Goal: Task Accomplishment & Management: Use online tool/utility

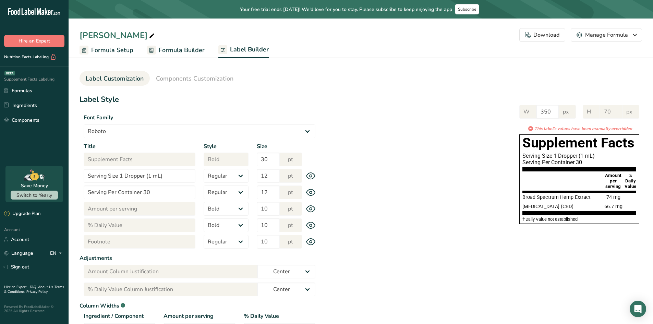
select select "Roboto"
select select "bold"
select select "center"
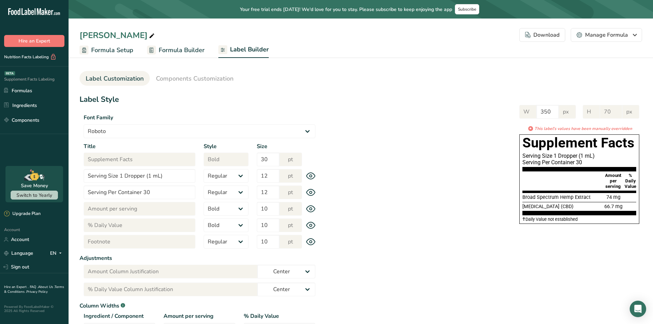
select select "center"
click at [26, 89] on link "Formulas" at bounding box center [34, 90] width 69 height 13
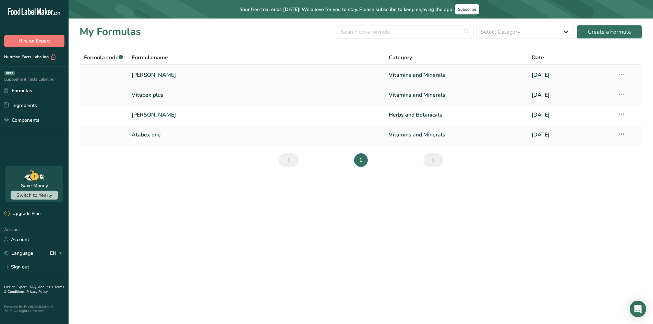
click at [162, 71] on link "[PERSON_NAME]" at bounding box center [256, 75] width 249 height 14
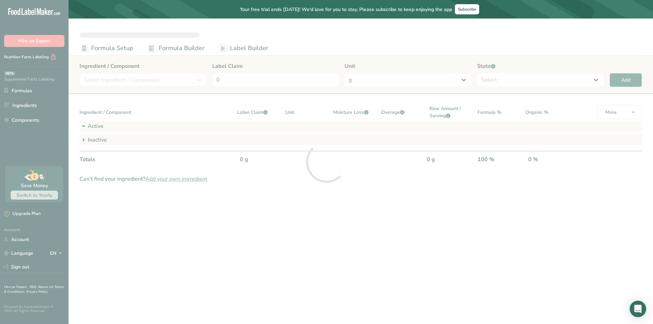
select select "2"
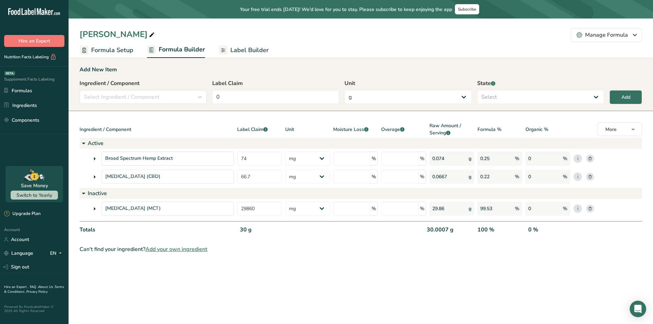
click at [93, 212] on icon at bounding box center [95, 209] width 8 height 12
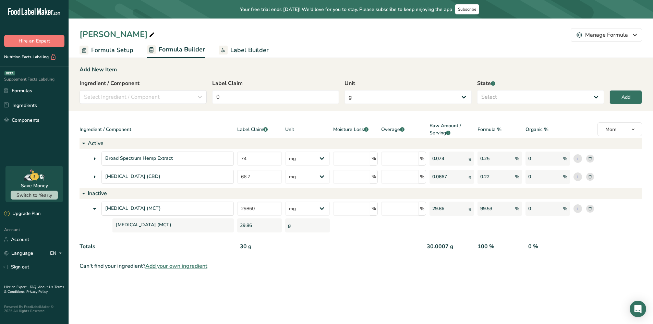
click at [93, 212] on icon at bounding box center [95, 209] width 8 height 12
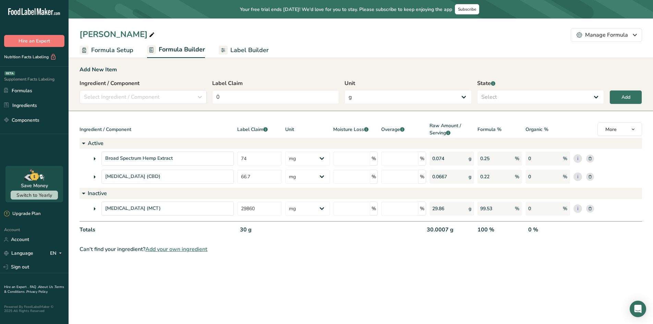
click at [93, 158] on icon at bounding box center [95, 159] width 8 height 12
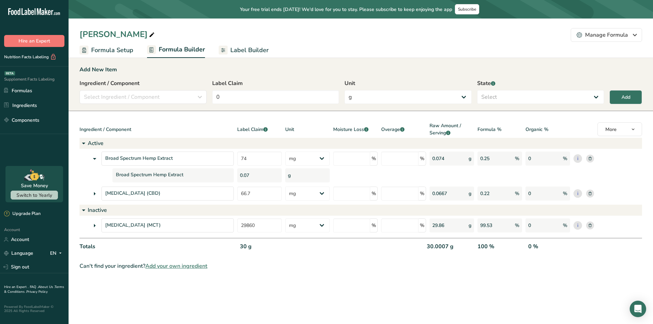
click at [93, 158] on icon at bounding box center [95, 159] width 8 height 12
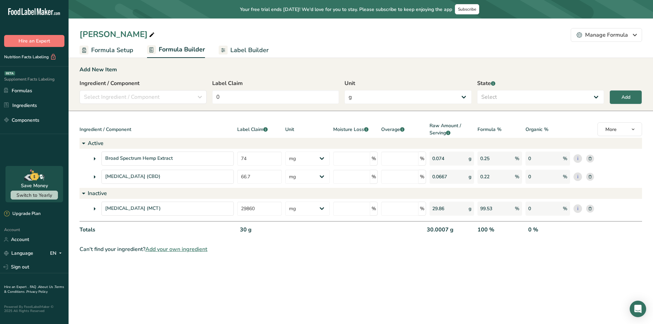
click at [94, 158] on icon at bounding box center [95, 159] width 8 height 12
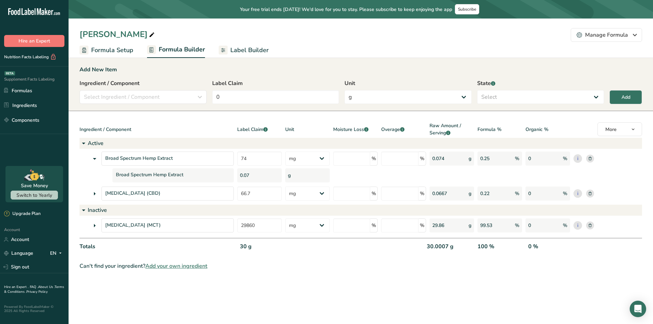
click at [90, 157] on div "Broad Spectrum Hemp Extract" at bounding box center [157, 159] width 154 height 14
click at [93, 158] on icon at bounding box center [95, 159] width 8 height 12
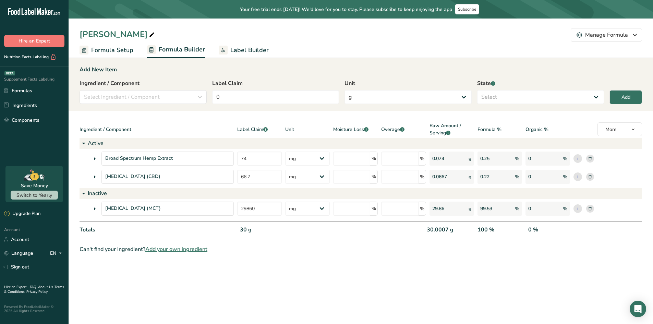
click at [245, 48] on span "Label Builder" at bounding box center [249, 50] width 38 height 9
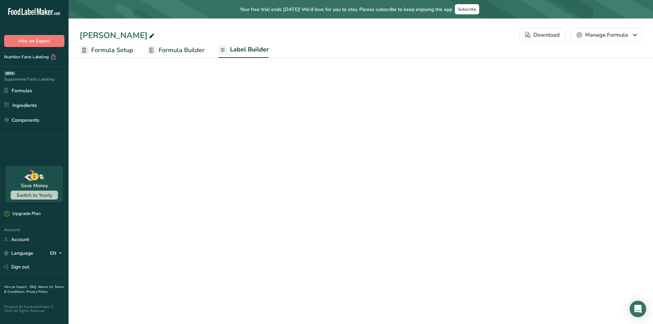
select select "Roboto"
select select "bold"
select select "center"
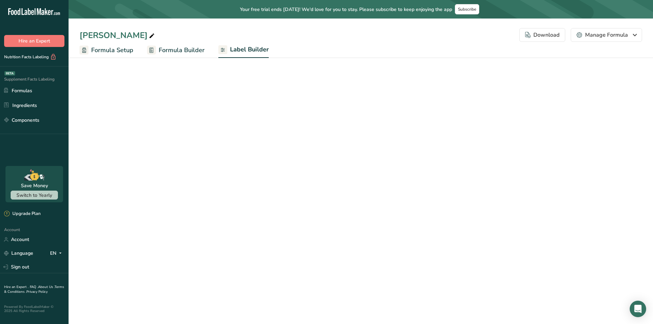
select select "center"
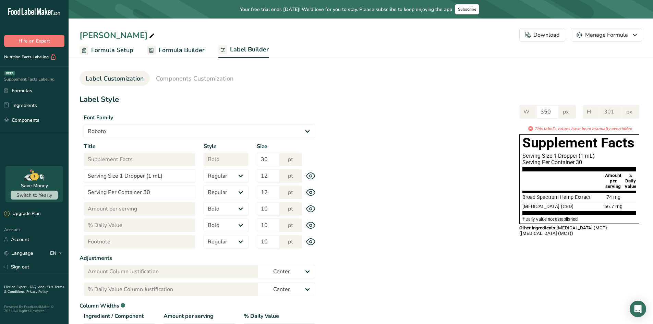
drag, startPoint x: 520, startPoint y: 228, endPoint x: 610, endPoint y: 237, distance: 90.3
click at [610, 237] on div "Other Ingredients: [MEDICAL_DATA] (MCT) ([MEDICAL_DATA] (MCT))" at bounding box center [580, 231] width 120 height 14
click at [588, 232] on div "Other Ingredients: [MEDICAL_DATA] (MCT) ([MEDICAL_DATA] (MCT))" at bounding box center [580, 230] width 120 height 11
drag, startPoint x: 558, startPoint y: 228, endPoint x: 607, endPoint y: 237, distance: 50.1
click at [607, 237] on div "Other Ingredients: [MEDICAL_DATA] (MCT) ([MEDICAL_DATA] (MCT))" at bounding box center [580, 231] width 120 height 14
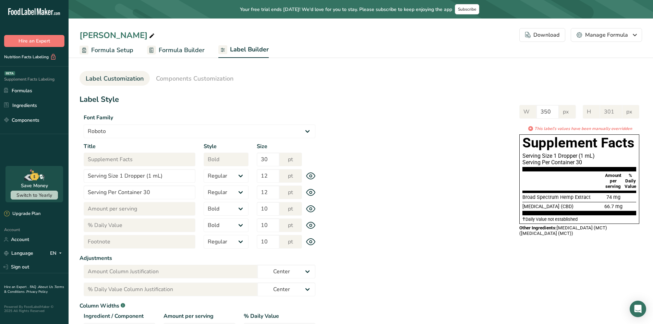
drag, startPoint x: 601, startPoint y: 234, endPoint x: 572, endPoint y: 228, distance: 28.9
click at [600, 234] on div "Other Ingredients: [MEDICAL_DATA] (MCT) ([MEDICAL_DATA] (MCT))" at bounding box center [580, 230] width 120 height 11
click at [573, 228] on div "Other Ingredients: [MEDICAL_DATA] (MCT) ([MEDICAL_DATA] (MCT))" at bounding box center [580, 230] width 120 height 11
drag, startPoint x: 563, startPoint y: 229, endPoint x: 596, endPoint y: 236, distance: 33.7
click at [596, 236] on div "Other Ingredients: [MEDICAL_DATA] (MCT) ([MEDICAL_DATA] (MCT))" at bounding box center [580, 231] width 120 height 14
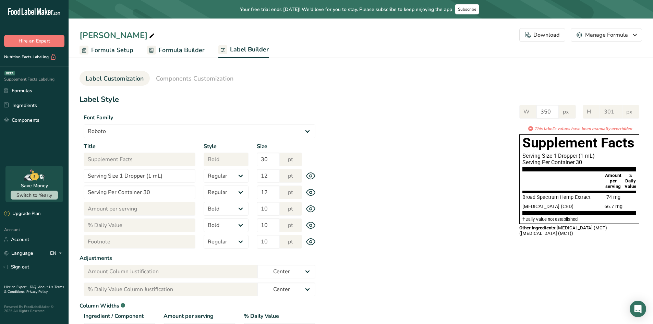
click at [596, 236] on div "Other Ingredients: [MEDICAL_DATA] (MCT) ([MEDICAL_DATA] (MCT))" at bounding box center [580, 230] width 120 height 11
drag, startPoint x: 608, startPoint y: 239, endPoint x: 534, endPoint y: 231, distance: 74.1
click at [526, 229] on div "Supplement Facts Serving Size 1 Dropper (1 mL) Serving Per Container 30 Amount …" at bounding box center [580, 187] width 126 height 107
click at [556, 235] on div "Other Ingredients: [MEDICAL_DATA] (MCT) ([MEDICAL_DATA] (MCT))" at bounding box center [580, 230] width 120 height 11
click at [32, 103] on link "Ingredients" at bounding box center [34, 105] width 69 height 13
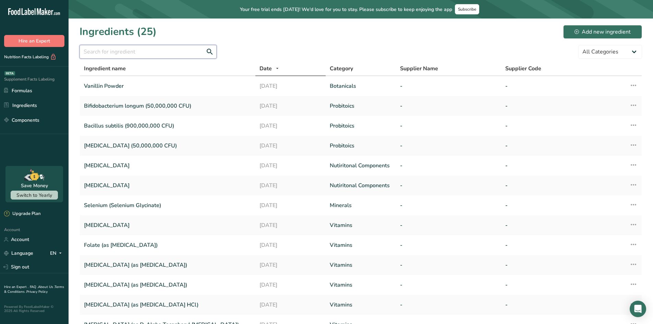
click at [129, 47] on input "text" at bounding box center [148, 52] width 137 height 14
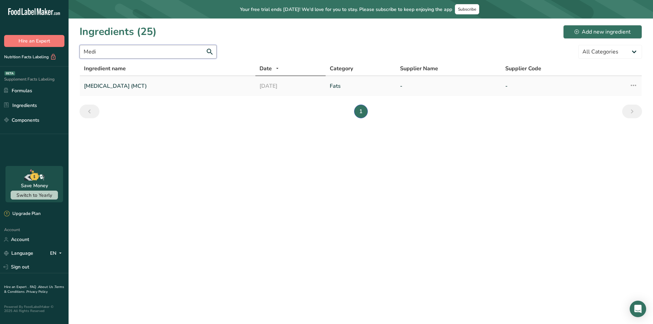
type input "Medi"
click at [148, 84] on link "[MEDICAL_DATA] (MCT)" at bounding box center [167, 86] width 167 height 14
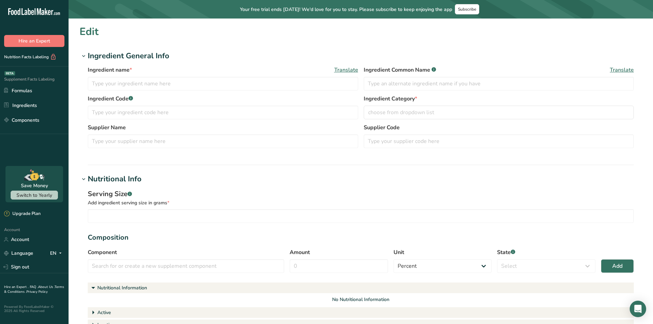
type input "[MEDICAL_DATA] (MCT)"
type input "25.4"
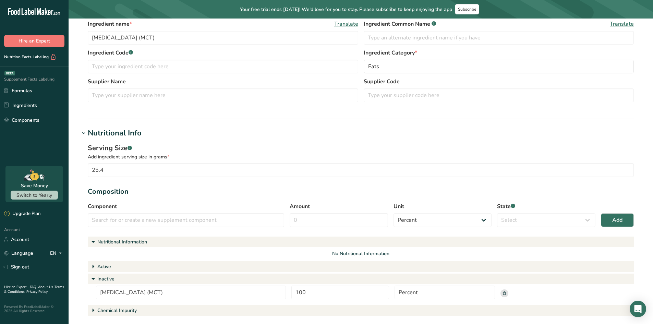
scroll to position [103, 0]
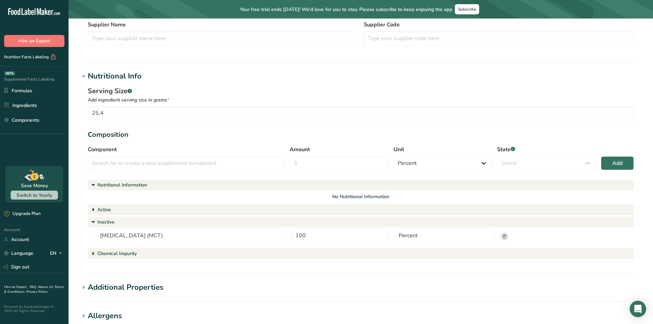
drag, startPoint x: 87, startPoint y: 132, endPoint x: 137, endPoint y: 135, distance: 49.5
click at [147, 135] on div "Serving Size .a-a{fill:#347362;}.b-a{fill:#fff;} Add ingredient serving size in…" at bounding box center [361, 173] width 563 height 183
click at [120, 136] on div "Composition" at bounding box center [361, 135] width 546 height 10
click at [262, 90] on div "Serving Size .a-a{fill:#347362;}.b-a{fill:#fff;}" at bounding box center [361, 91] width 546 height 10
click at [26, 116] on link "Components" at bounding box center [34, 120] width 69 height 13
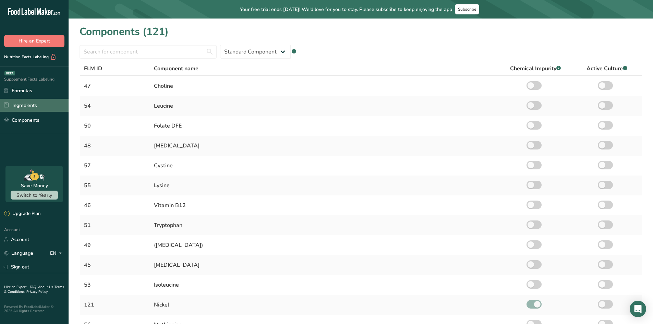
click at [35, 105] on link "Ingredients" at bounding box center [34, 105] width 69 height 13
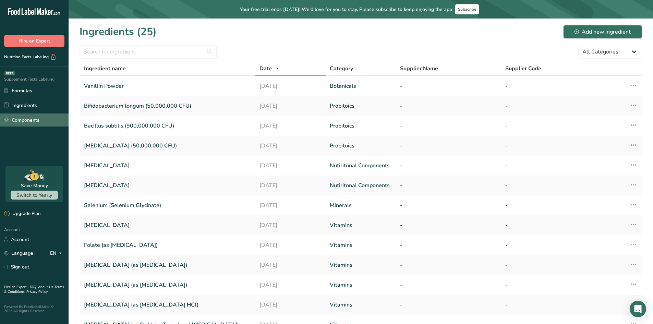
click at [28, 120] on link "Components" at bounding box center [34, 120] width 69 height 13
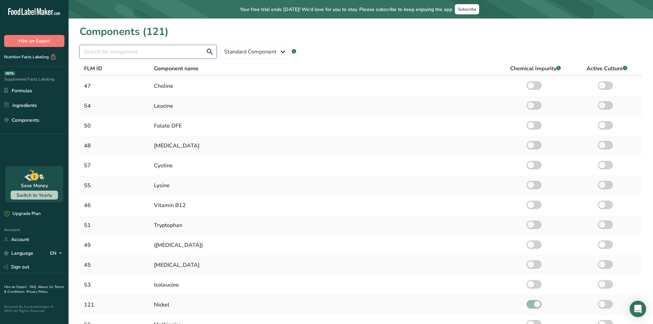
click at [145, 54] on input "text" at bounding box center [148, 52] width 137 height 14
click at [27, 105] on link "Ingredients" at bounding box center [34, 105] width 69 height 13
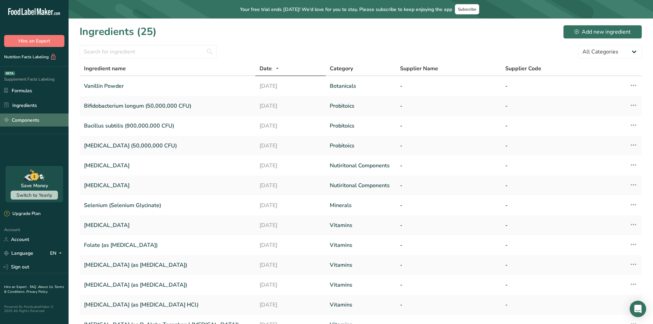
click at [19, 119] on link "Components" at bounding box center [34, 120] width 69 height 13
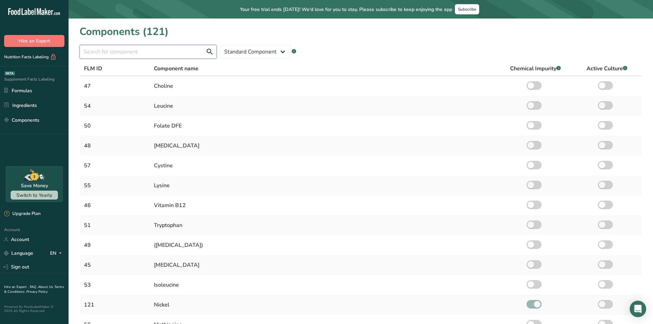
click at [138, 50] on input "text" at bounding box center [148, 52] width 137 height 14
click at [284, 50] on select "Standard Component Custom Component" at bounding box center [255, 52] width 71 height 14
click at [220, 45] on select "Standard Component Custom Component" at bounding box center [255, 52] width 71 height 14
drag, startPoint x: 283, startPoint y: 52, endPoint x: 280, endPoint y: 58, distance: 6.8
click at [283, 52] on select "Standard Component Custom Component" at bounding box center [255, 52] width 71 height 14
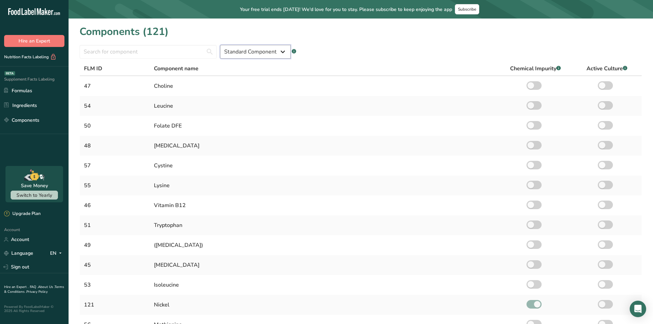
click at [220, 45] on select "Standard Component Custom Component" at bounding box center [255, 52] width 71 height 14
click at [265, 74] on th "Component name" at bounding box center [325, 69] width 350 height 14
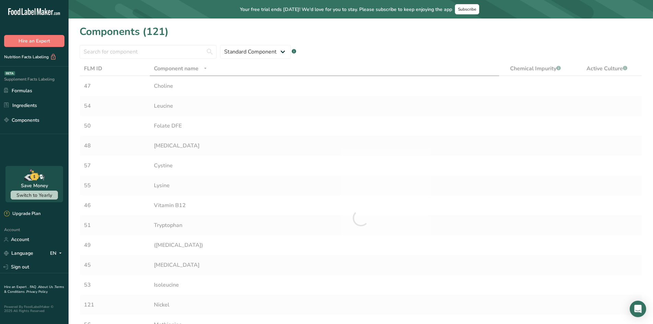
click at [286, 42] on div "Standard Component Custom Component .a-a{fill:#347362;}.b-a{fill:#fff;}" at bounding box center [361, 48] width 563 height 19
drag, startPoint x: 280, startPoint y: 54, endPoint x: 281, endPoint y: 57, distance: 3.8
click at [280, 54] on select "Standard Component Custom Component" at bounding box center [255, 52] width 71 height 14
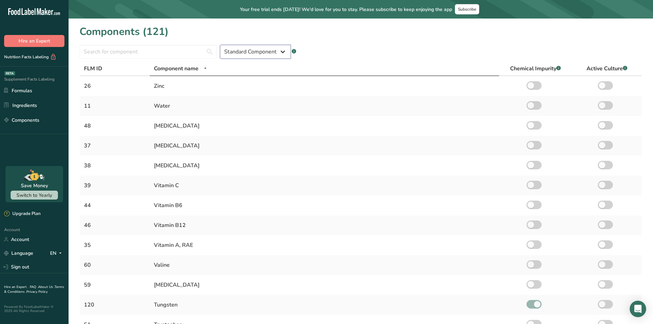
select select "custom"
click at [220, 45] on select "Standard Component Custom Component" at bounding box center [255, 52] width 71 height 14
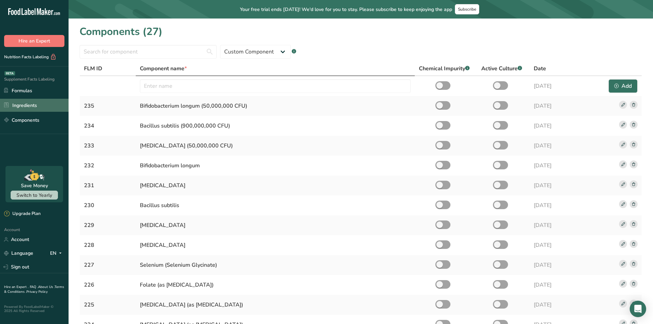
click at [21, 108] on link "Ingredients" at bounding box center [34, 105] width 69 height 13
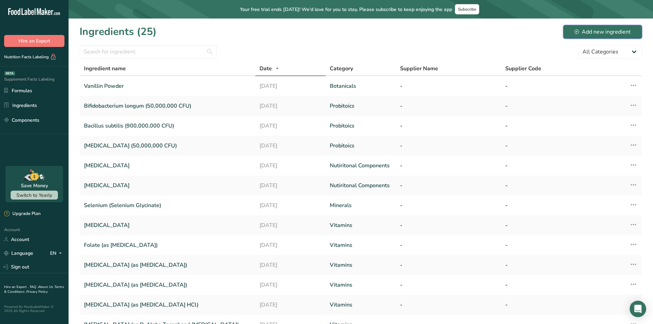
click at [593, 29] on div "Add new ingredient" at bounding box center [603, 32] width 56 height 8
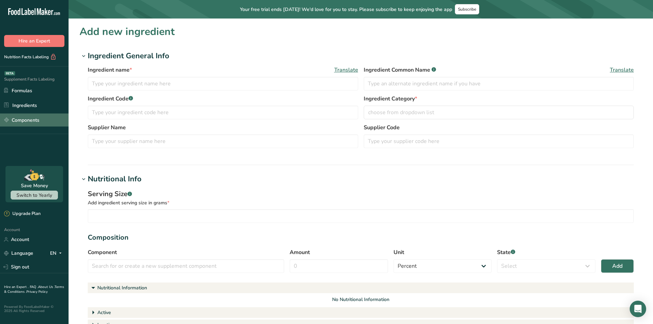
click at [31, 116] on link "Components" at bounding box center [34, 120] width 69 height 13
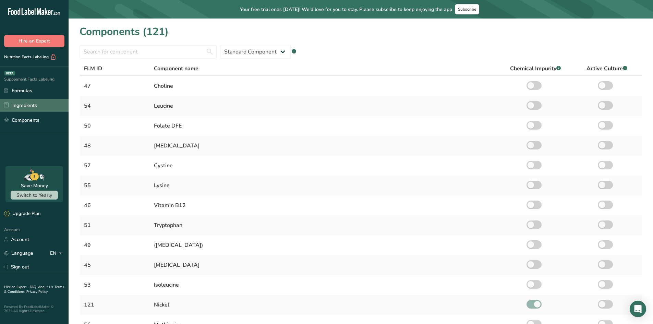
click at [21, 99] on link "Ingredients" at bounding box center [34, 105] width 69 height 13
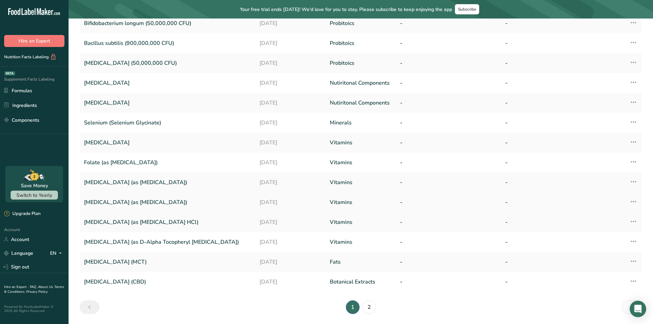
scroll to position [106, 0]
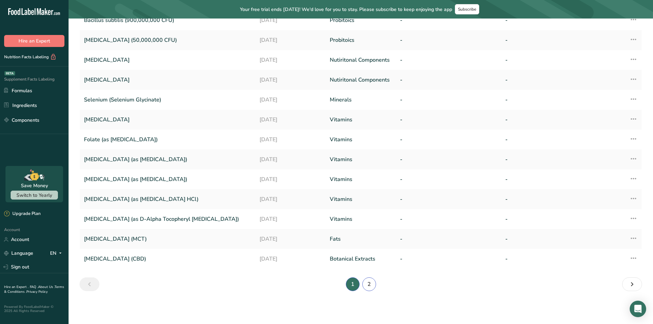
click at [368, 284] on link "2" at bounding box center [370, 284] width 14 height 14
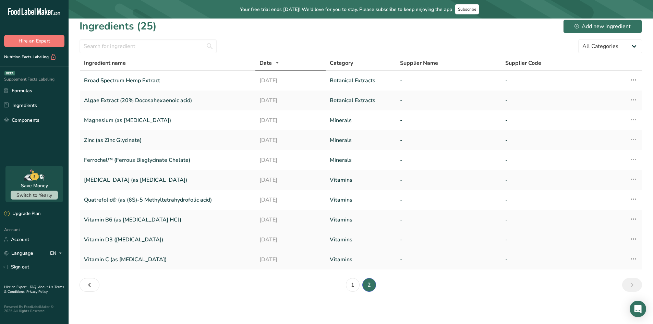
scroll to position [6, 0]
click at [354, 279] on link "1" at bounding box center [353, 284] width 14 height 14
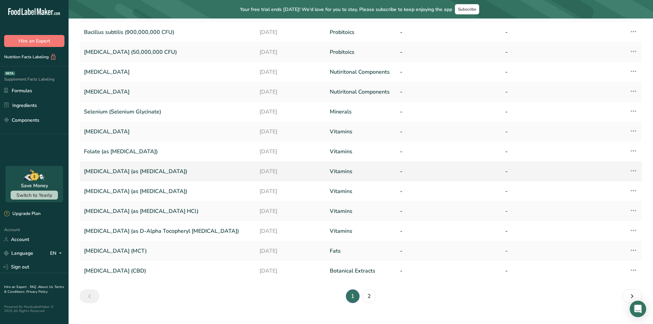
scroll to position [106, 0]
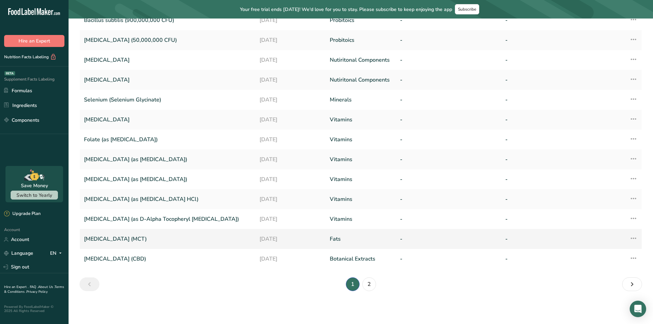
click at [150, 237] on link "[MEDICAL_DATA] (MCT)" at bounding box center [167, 239] width 167 height 14
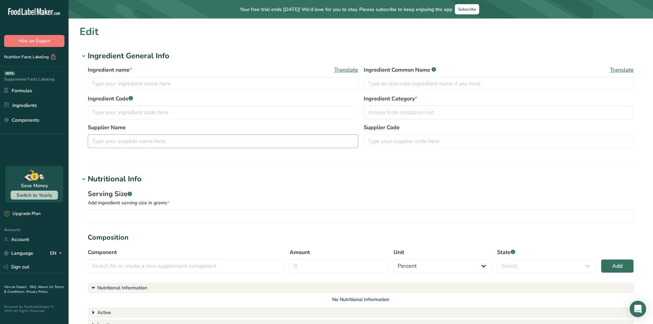
type input "[MEDICAL_DATA] (MCT)"
type input "25.4"
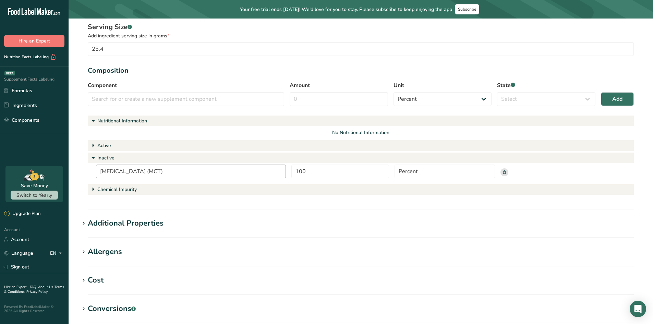
scroll to position [171, 0]
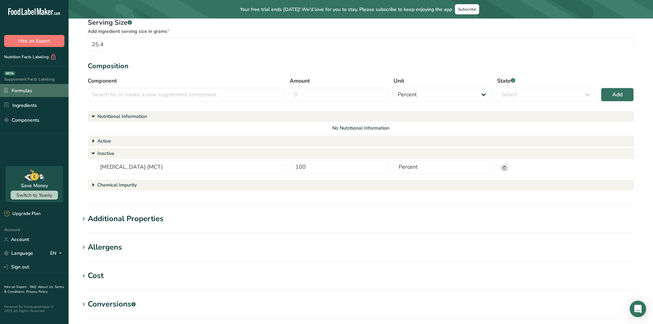
click at [28, 87] on link "Formulas" at bounding box center [34, 90] width 69 height 13
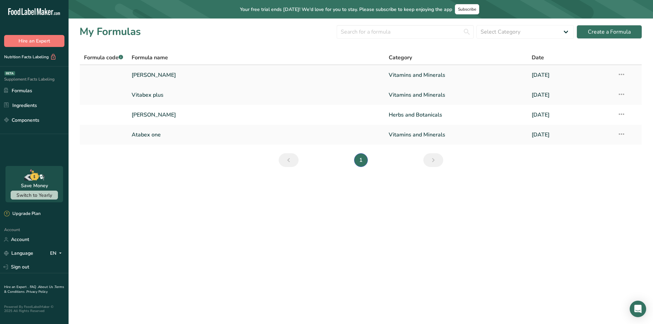
click at [169, 73] on link "[PERSON_NAME]" at bounding box center [256, 75] width 249 height 14
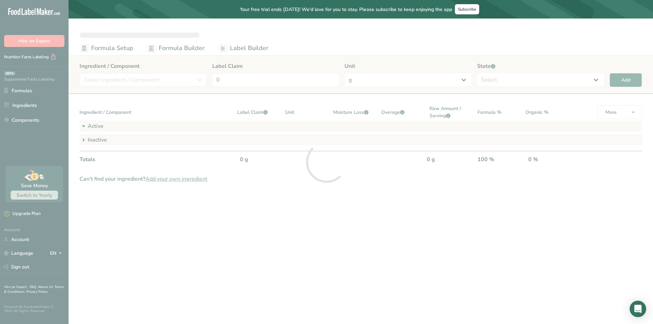
select select "2"
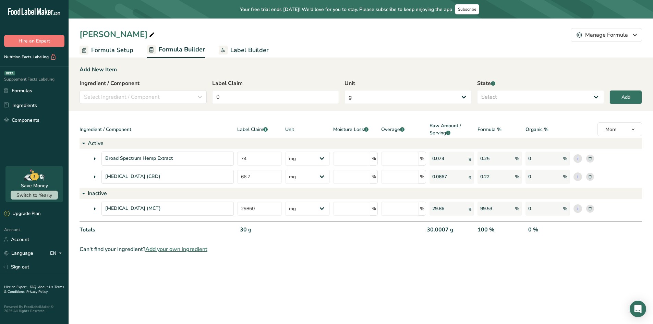
click at [255, 49] on span "Label Builder" at bounding box center [249, 50] width 38 height 9
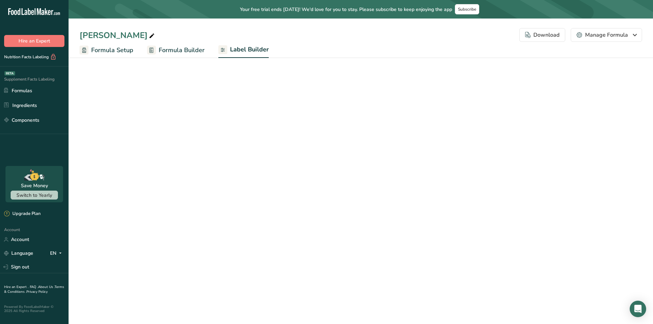
select select "Roboto"
select select "bold"
select select "center"
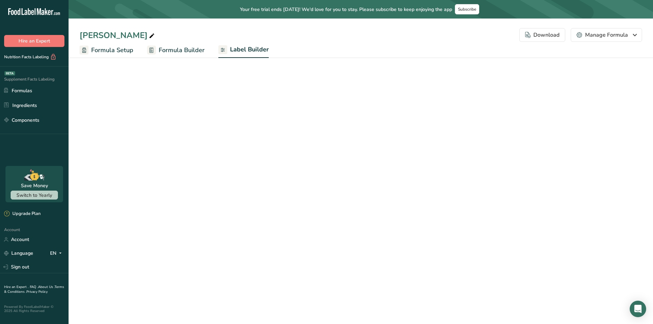
select select "center"
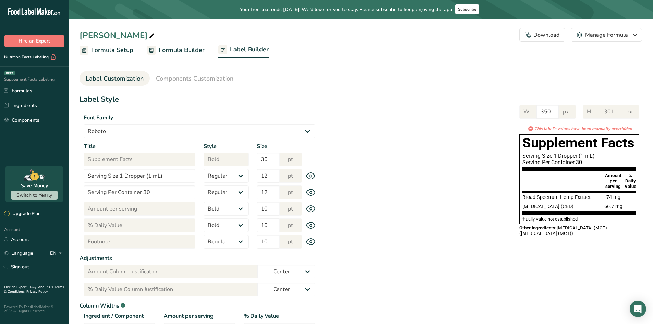
drag, startPoint x: 595, startPoint y: 236, endPoint x: 490, endPoint y: 232, distance: 105.7
click at [494, 228] on div "W 350 px H 301 px * This label's values have been manually overridden Supplemen…" at bounding box center [481, 170] width 323 height 144
drag, startPoint x: 558, startPoint y: 251, endPoint x: 565, endPoint y: 248, distance: 7.8
click at [559, 251] on div "Label Style Font Family Arial Roboto Helvetica [GEOGRAPHIC_DATA] [DEMOGRAPHIC_D…" at bounding box center [361, 247] width 563 height 307
click at [583, 231] on div "Other Ingredients: [MEDICAL_DATA] (MCT) ([MEDICAL_DATA] (MCT))" at bounding box center [580, 230] width 120 height 11
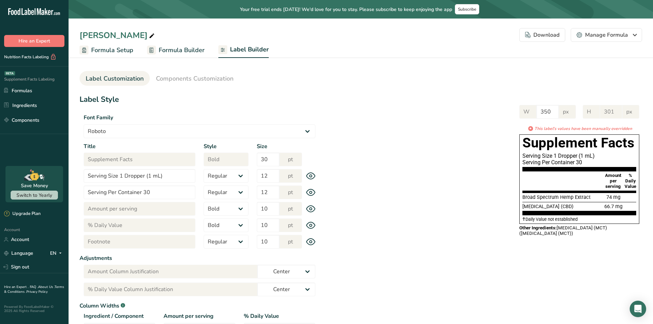
drag, startPoint x: 596, startPoint y: 236, endPoint x: 507, endPoint y: 245, distance: 89.6
click at [514, 235] on div "W 350 px H 301 px * This label's values have been manually overridden Supplemen…" at bounding box center [481, 170] width 323 height 144
click at [536, 235] on div "Other Ingredients: [MEDICAL_DATA] (MCT) ([MEDICAL_DATA] (MCT))" at bounding box center [580, 230] width 120 height 11
click at [171, 51] on span "Formula Builder" at bounding box center [182, 50] width 46 height 9
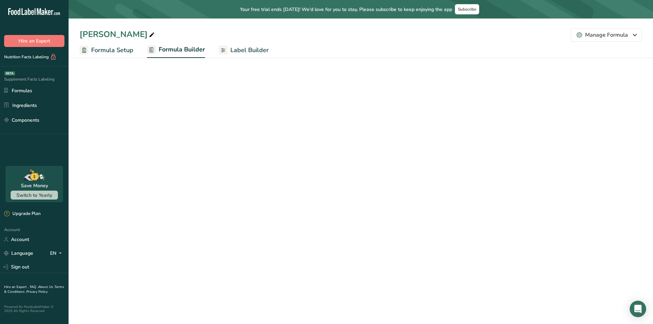
select select "2"
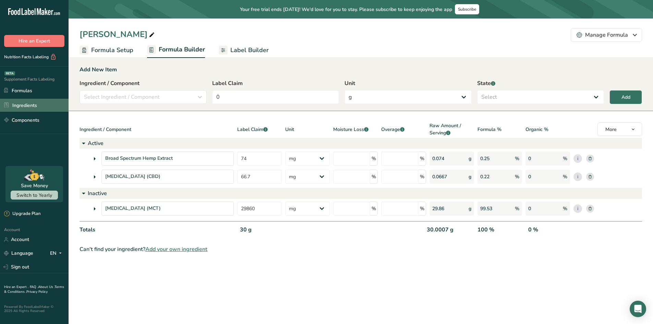
click at [23, 103] on link "Ingredients" at bounding box center [34, 105] width 69 height 13
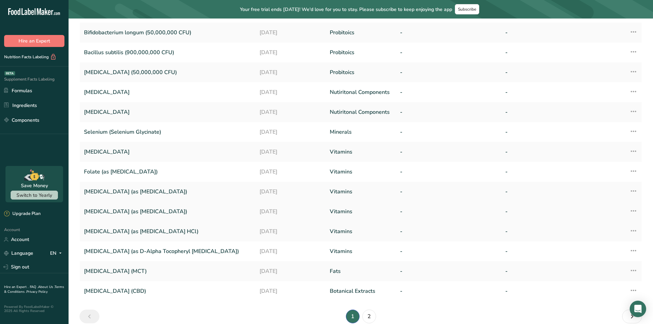
scroll to position [106, 0]
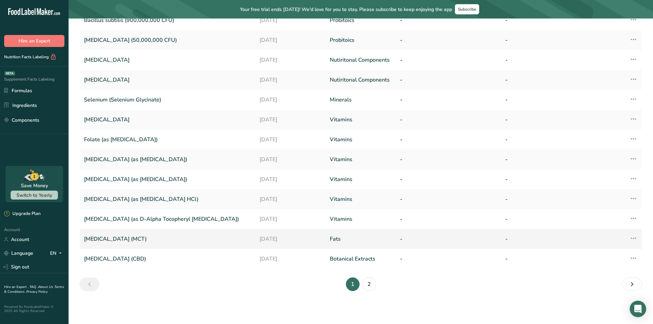
click at [153, 234] on link "[MEDICAL_DATA] (MCT)" at bounding box center [167, 239] width 167 height 14
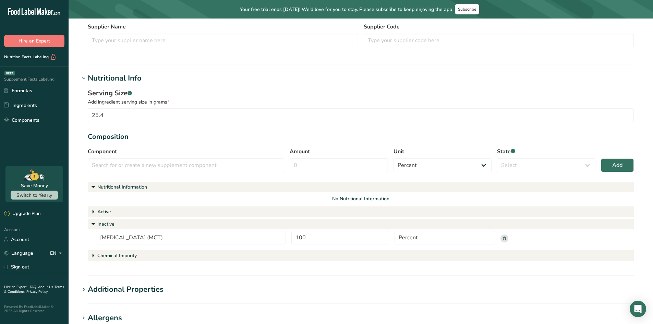
scroll to position [137, 0]
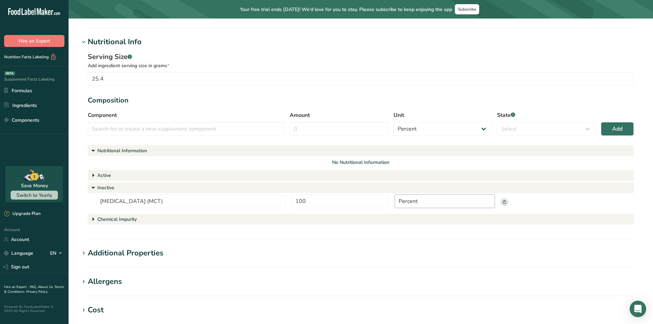
click at [470, 202] on input "Percent" at bounding box center [445, 201] width 100 height 14
click at [506, 203] on icon at bounding box center [504, 201] width 3 height 3
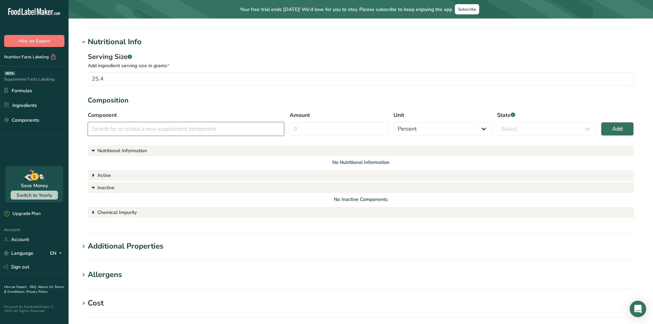
click at [206, 127] on input "text" at bounding box center [186, 129] width 197 height 14
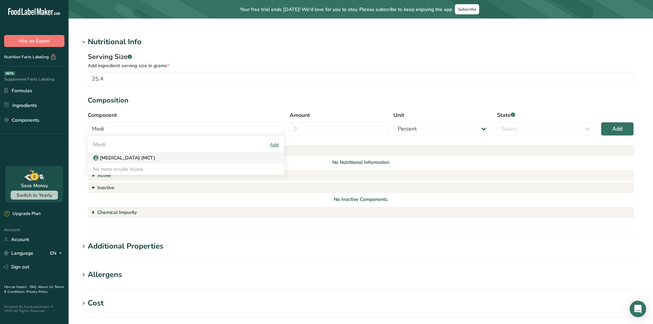
click at [186, 155] on div "[MEDICAL_DATA] (MCT)" at bounding box center [180, 157] width 175 height 7
type input "[MEDICAL_DATA] (MCT)"
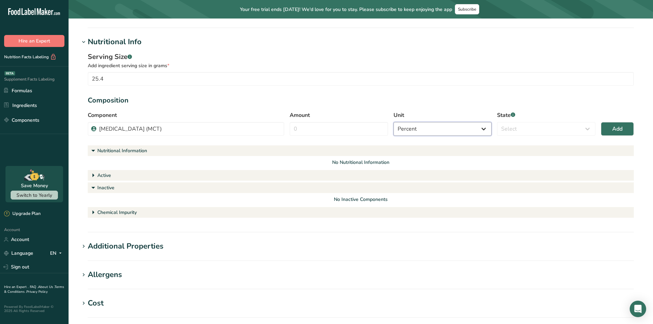
click at [459, 128] on select "Percent Grams Kilograms mg Oz Pound PPM B CFU mcg µg kcal kJ" at bounding box center [443, 129] width 98 height 14
click at [531, 130] on select "Select Active Inactive Chemical Impurity Nutritional Information" at bounding box center [546, 129] width 98 height 14
click at [497, 122] on select "Select Active Inactive Chemical Impurity Nutritional Information" at bounding box center [546, 129] width 98 height 14
click at [526, 132] on select "Select Active Inactive Chemical Impurity Nutritional Information" at bounding box center [546, 129] width 98 height 14
select select "active"
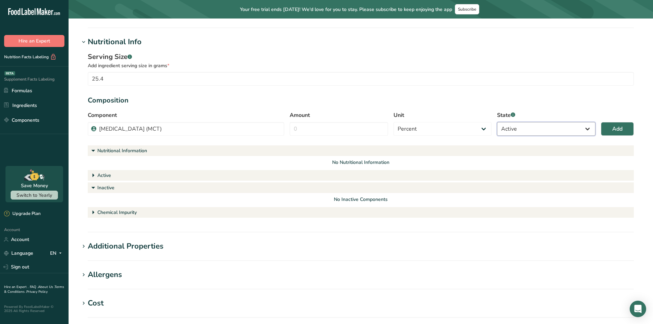
click at [497, 122] on select "Select Active Inactive Chemical Impurity Nutritional Information" at bounding box center [546, 129] width 98 height 14
click at [609, 130] on button "Add" at bounding box center [617, 129] width 33 height 14
click at [334, 130] on input "Amount" at bounding box center [339, 129] width 98 height 14
type input "100"
click at [631, 128] on button "Add" at bounding box center [617, 129] width 33 height 14
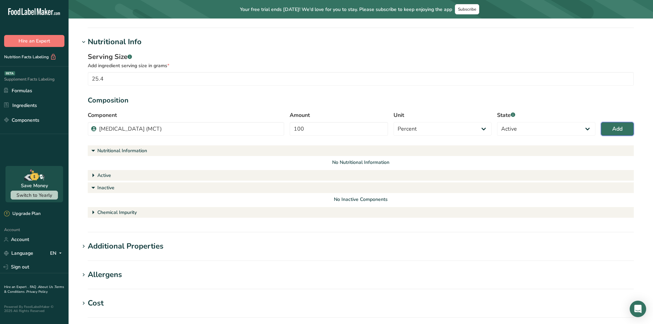
select select
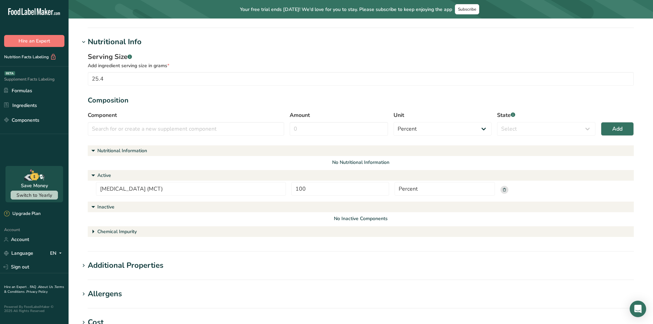
click at [109, 216] on div "No Inactive Components" at bounding box center [361, 218] width 530 height 7
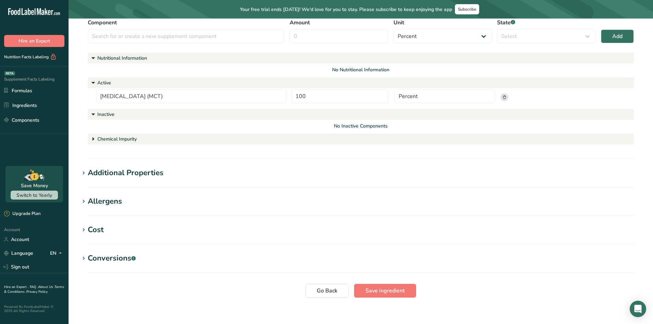
scroll to position [236, 0]
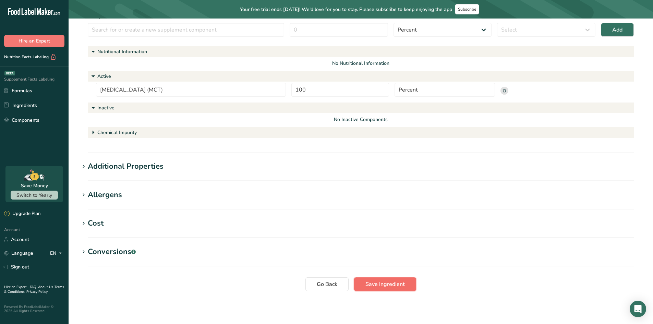
click at [378, 284] on span "Save ingredient" at bounding box center [385, 284] width 39 height 8
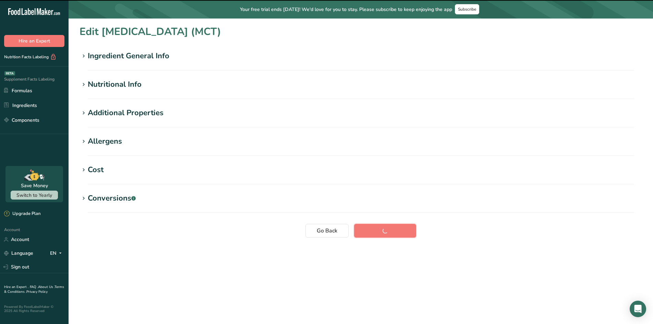
scroll to position [0, 0]
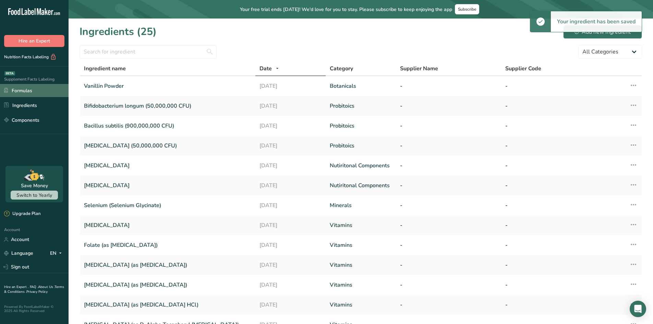
click at [30, 86] on link "Formulas" at bounding box center [34, 90] width 69 height 13
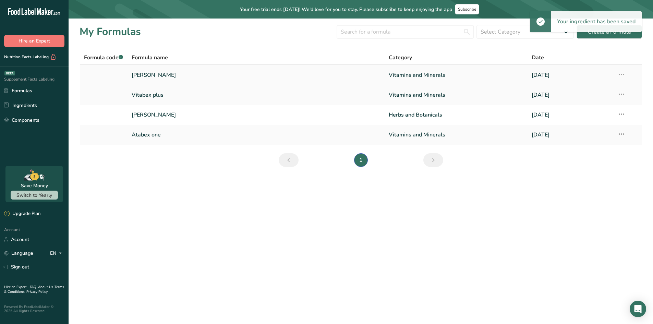
click at [154, 74] on link "[PERSON_NAME]" at bounding box center [256, 75] width 249 height 14
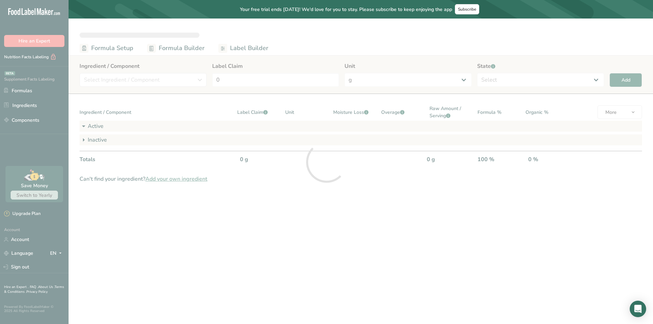
select select "2"
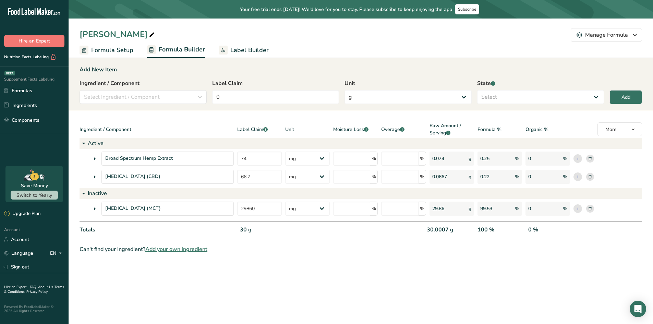
click at [255, 54] on span "Label Builder" at bounding box center [249, 50] width 38 height 9
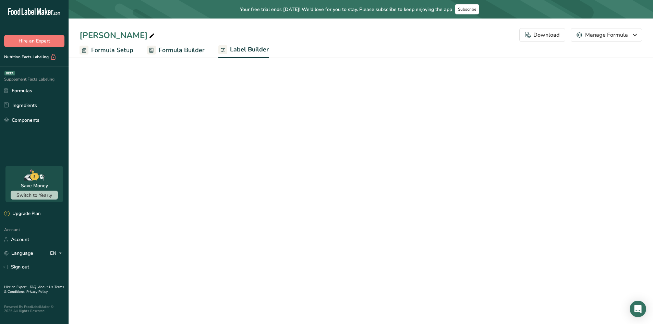
select select "Roboto"
select select "bold"
select select "center"
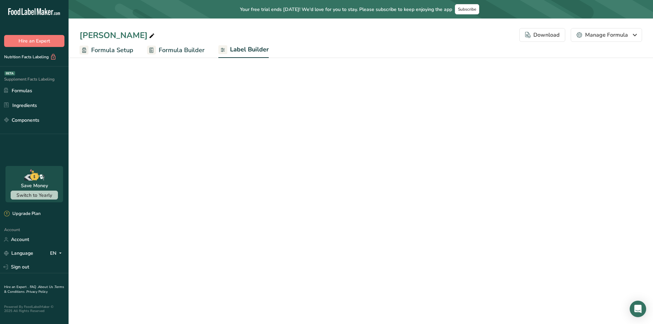
select select "center"
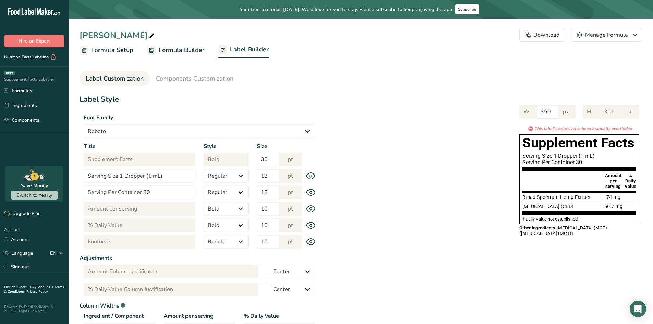
click at [174, 50] on span "Formula Builder" at bounding box center [182, 50] width 46 height 9
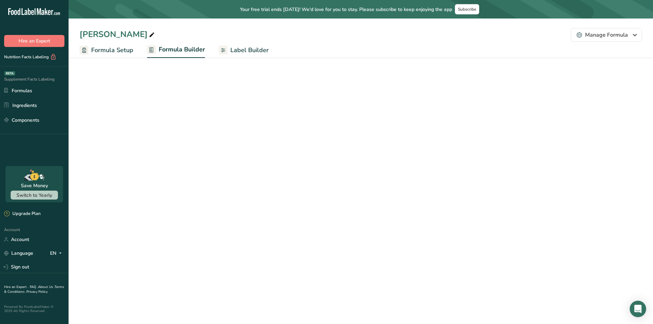
select select "2"
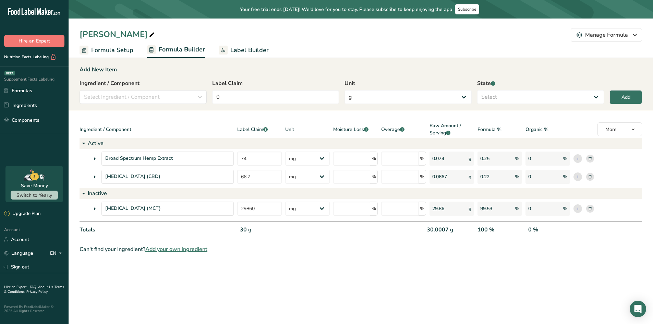
click at [590, 209] on rect at bounding box center [591, 209] width 8 height 8
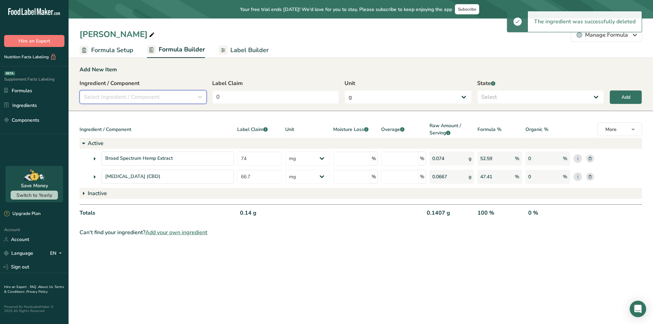
click at [167, 97] on div "Select Ingredient / Component" at bounding box center [141, 97] width 114 height 8
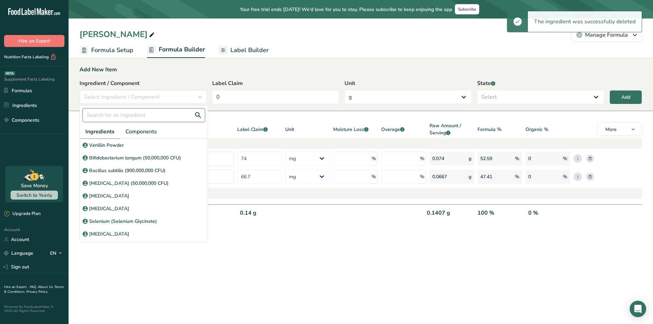
click at [132, 115] on input "text" at bounding box center [144, 115] width 122 height 14
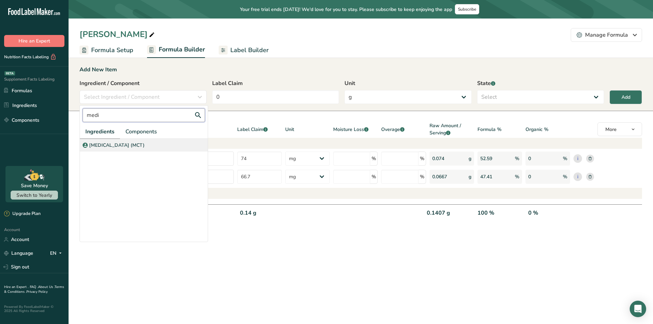
type input "medi"
click at [134, 145] on p "[MEDICAL_DATA] (MCT)" at bounding box center [117, 145] width 56 height 7
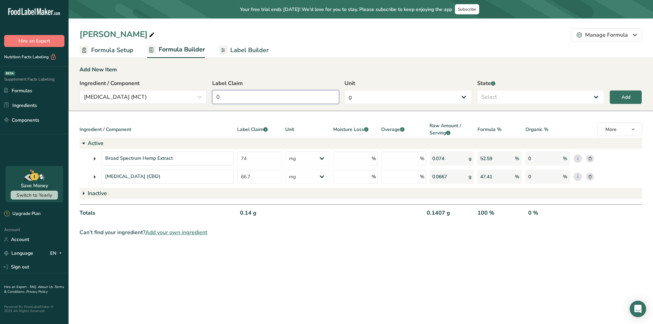
click at [257, 93] on input "0" at bounding box center [275, 97] width 127 height 14
drag, startPoint x: 257, startPoint y: 97, endPoint x: 183, endPoint y: 98, distance: 73.4
click at [190, 97] on div "Ingredient / Component [MEDICAL_DATA] (MCT) medi Ingredients Components [MEDICA…" at bounding box center [361, 93] width 563 height 29
type input "29"
click at [402, 96] on select "g Kilograms mg Oz Pound PPM B CFU mcg µg kcal kJ" at bounding box center [408, 97] width 127 height 14
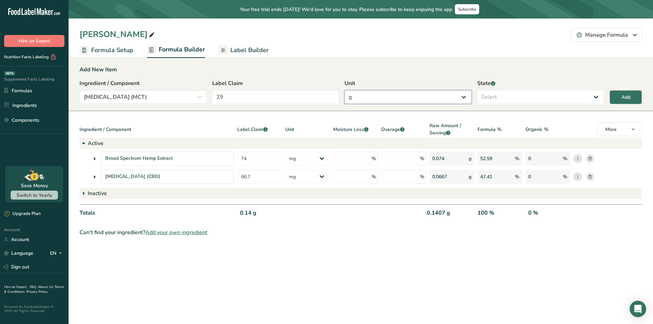
click at [382, 97] on select "g Kilograms mg Oz Pound PPM B CFU mcg µg kcal kJ" at bounding box center [408, 97] width 127 height 14
click at [537, 98] on select "Select Active Inactive" at bounding box center [540, 97] width 127 height 14
select select "inactive"
click at [477, 90] on select "Select Active Inactive" at bounding box center [540, 97] width 127 height 14
click at [635, 96] on button "Add" at bounding box center [626, 97] width 33 height 14
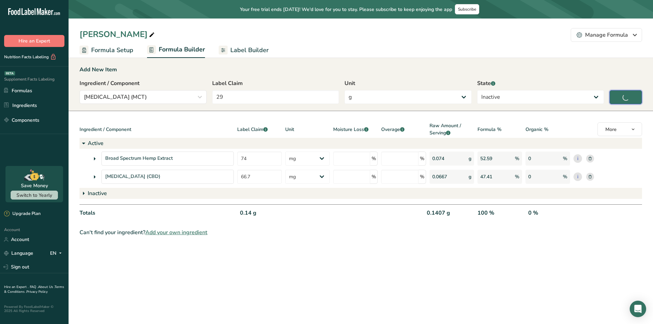
type input "0"
select select
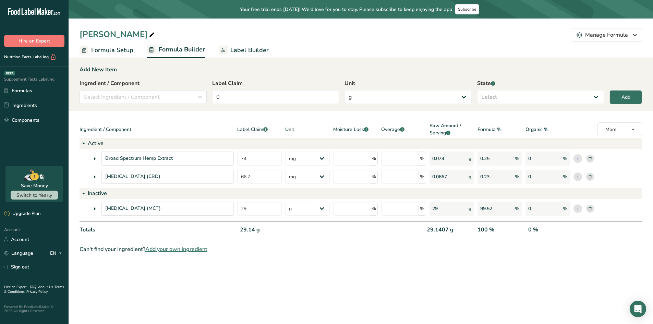
click at [241, 257] on section "Add New Item Ingredient / Component Select Ingredient / Component medi Ingredie…" at bounding box center [361, 160] width 585 height 210
click at [254, 51] on span "Label Builder" at bounding box center [249, 50] width 38 height 9
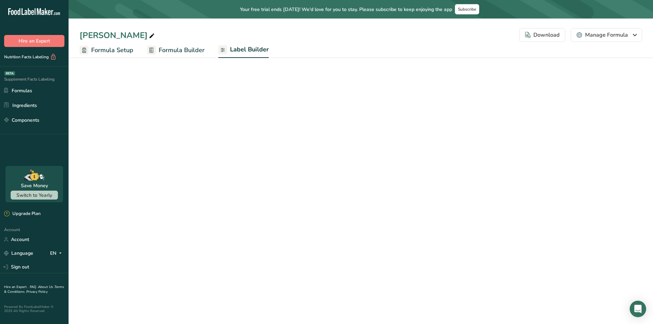
select select "Roboto"
select select "bold"
select select "center"
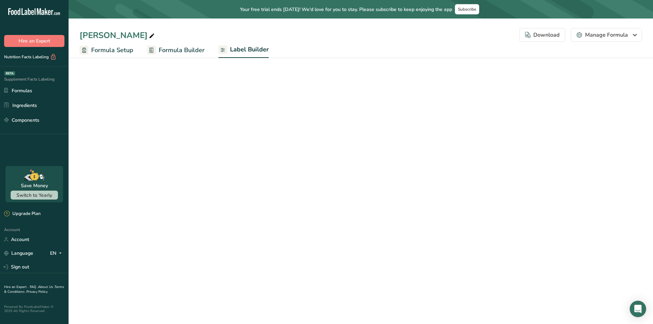
select select "center"
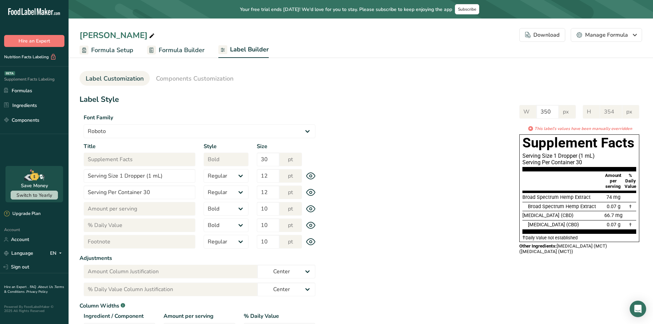
click at [308, 245] on icon at bounding box center [311, 241] width 10 height 7
click at [311, 244] on icon at bounding box center [311, 242] width 10 height 10
click at [168, 50] on span "Formula Builder" at bounding box center [182, 50] width 46 height 9
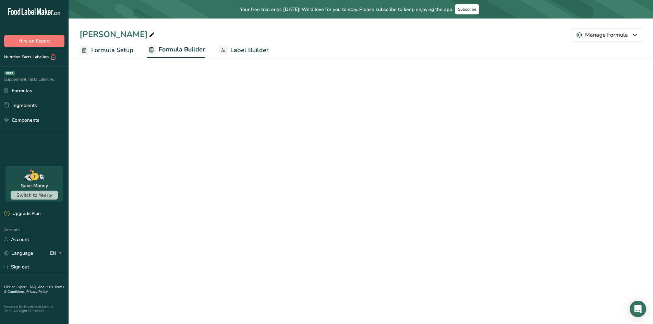
select select "2"
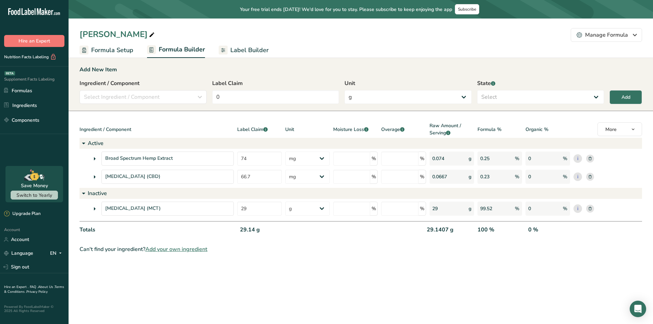
click at [588, 208] on rect at bounding box center [591, 209] width 8 height 8
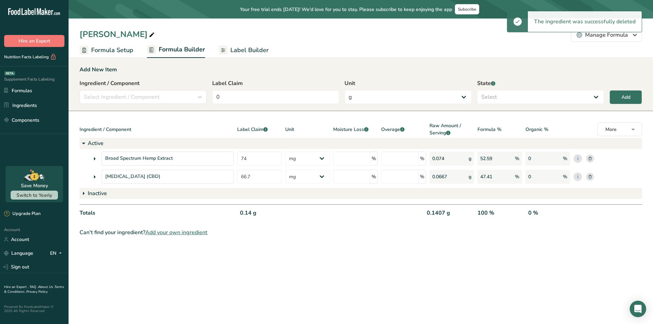
click at [248, 46] on span "Label Builder" at bounding box center [249, 50] width 38 height 9
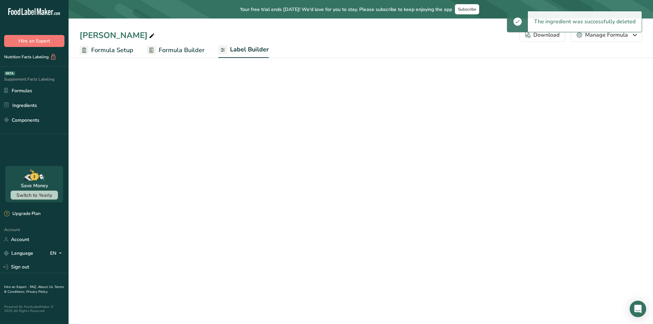
select select "Roboto"
select select "bold"
select select "center"
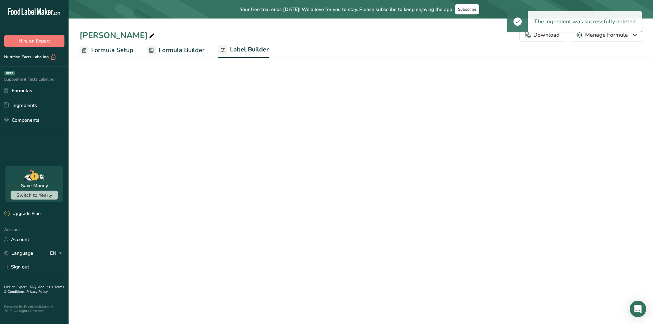
select select "center"
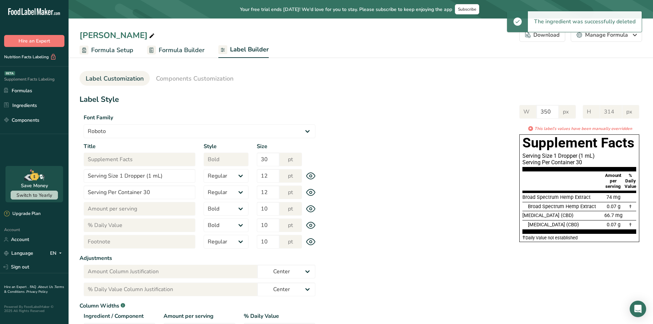
click at [184, 53] on span "Formula Builder" at bounding box center [182, 50] width 46 height 9
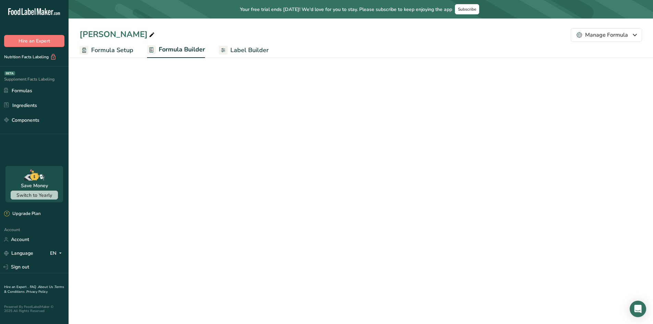
select select "2"
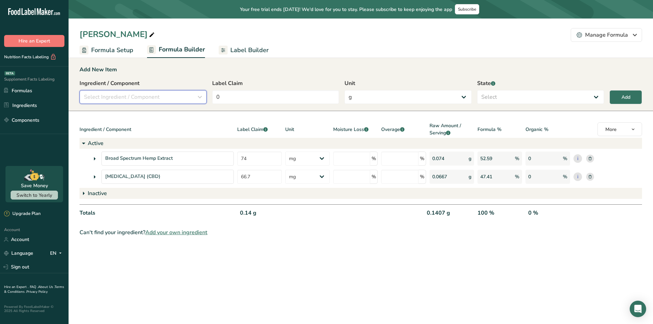
click at [165, 91] on button "Select Ingredient / Component" at bounding box center [143, 97] width 127 height 14
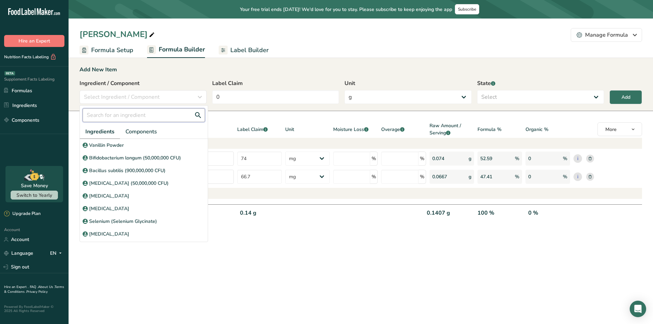
click at [137, 117] on input "text" at bounding box center [144, 115] width 122 height 14
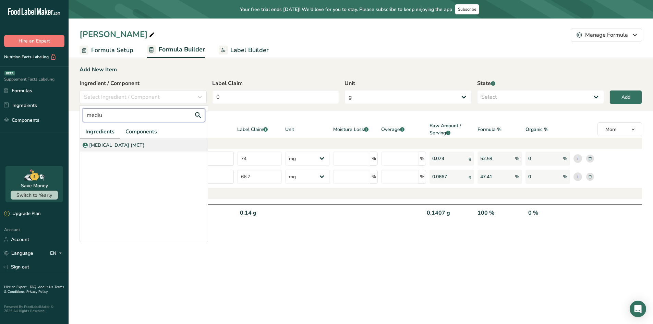
type input "mediu"
click at [143, 149] on div "[MEDICAL_DATA] (MCT)" at bounding box center [144, 145] width 128 height 13
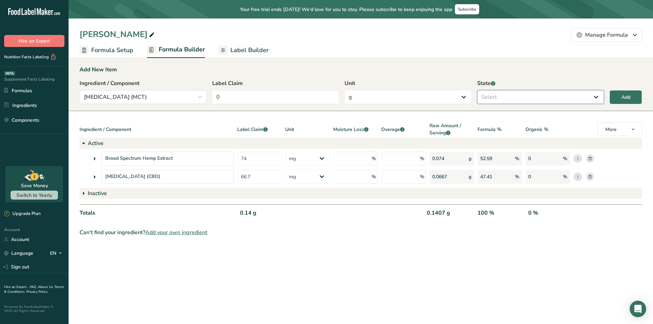
click at [517, 99] on select "Select Active Inactive" at bounding box center [540, 97] width 127 height 14
select select "inactive"
click at [477, 90] on select "Select Active Inactive" at bounding box center [540, 97] width 127 height 14
drag, startPoint x: 265, startPoint y: 95, endPoint x: 232, endPoint y: 94, distance: 32.6
click at [246, 94] on input "0" at bounding box center [275, 97] width 127 height 14
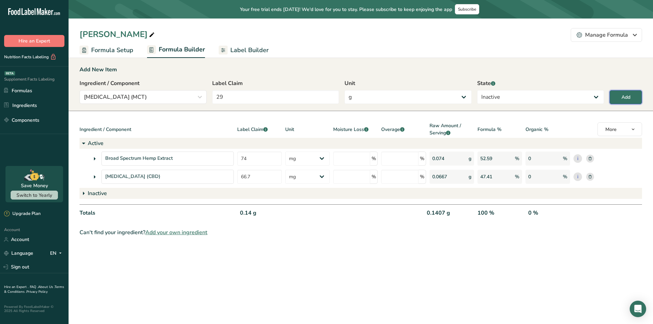
click at [625, 96] on div "Add" at bounding box center [626, 97] width 9 height 7
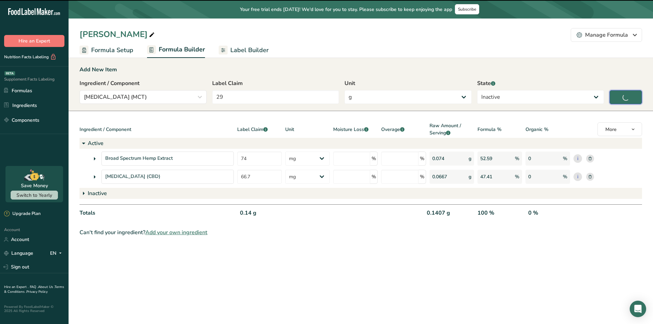
type input "0"
select select
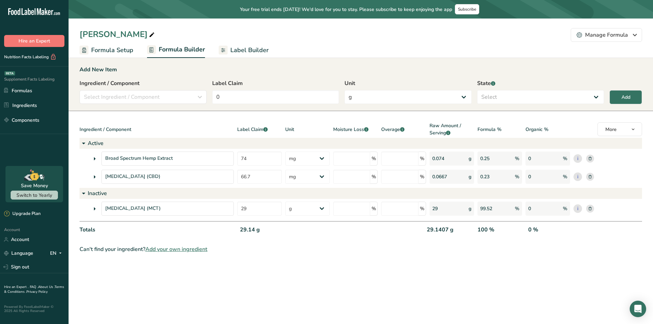
click at [238, 49] on span "Label Builder" at bounding box center [249, 50] width 38 height 9
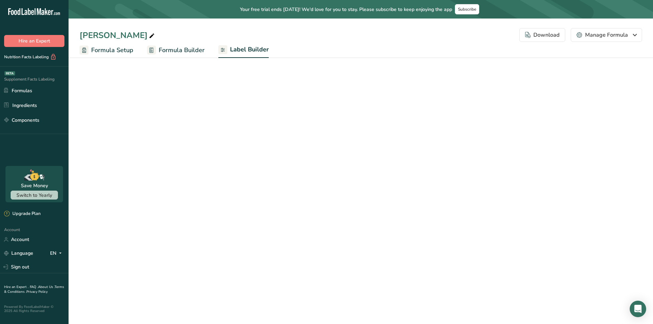
select select "Roboto"
select select "bold"
select select "center"
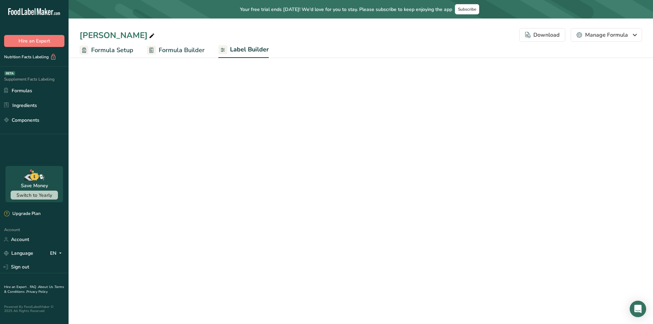
select select "center"
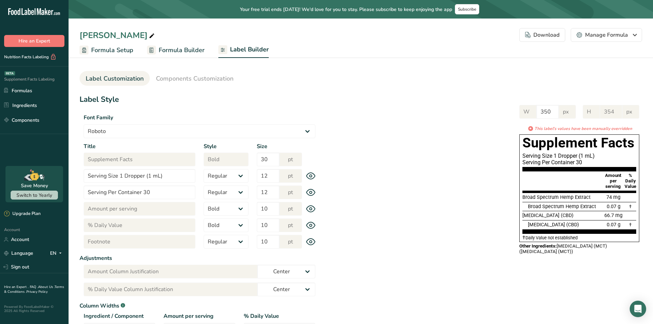
click at [312, 245] on icon at bounding box center [311, 241] width 10 height 7
click at [311, 241] on icon at bounding box center [311, 242] width 9 height 9
drag, startPoint x: 600, startPoint y: 253, endPoint x: 534, endPoint y: 253, distance: 66.2
click at [539, 250] on div "Other Ingredients: [MEDICAL_DATA] (MCT) ([MEDICAL_DATA] (MCT))" at bounding box center [580, 249] width 120 height 11
drag, startPoint x: 533, startPoint y: 254, endPoint x: 513, endPoint y: 260, distance: 21.2
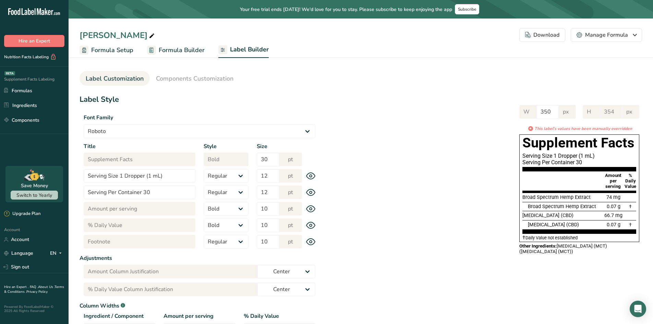
click at [532, 254] on div "Other Ingredients: [MEDICAL_DATA] (MCT) ([MEDICAL_DATA] (MCT))" at bounding box center [580, 249] width 120 height 11
click at [400, 243] on div "W 350 px H 354 px * This label's values have been manually overridden Supplemen…" at bounding box center [481, 179] width 323 height 162
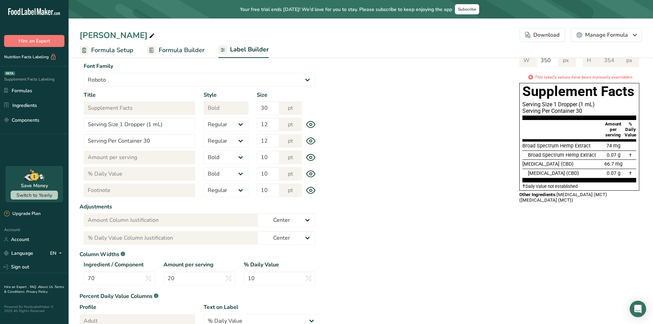
scroll to position [34, 0]
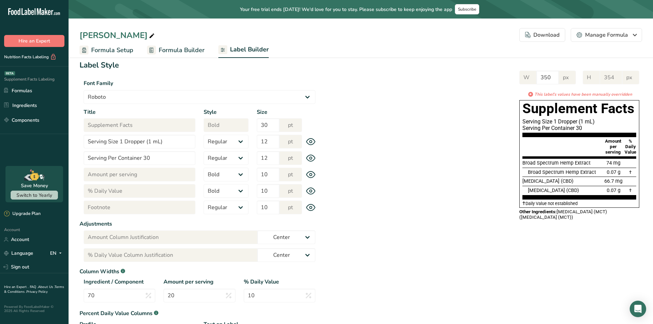
click at [181, 51] on span "Formula Builder" at bounding box center [182, 50] width 46 height 9
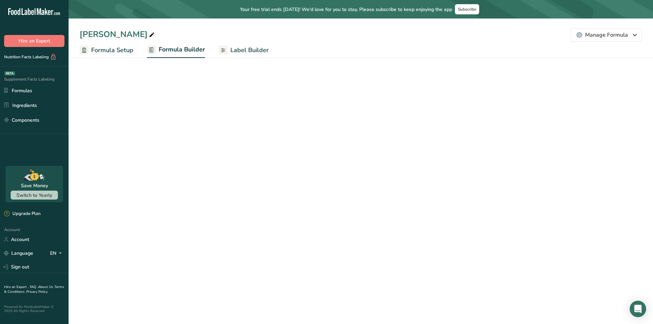
select select "2"
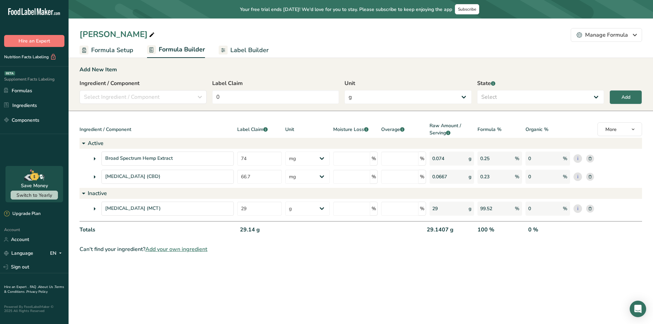
drag, startPoint x: 264, startPoint y: 228, endPoint x: 252, endPoint y: 234, distance: 13.0
click at [236, 230] on div "Totals 29.14 g 29.1407 g 100 % 0 %" at bounding box center [361, 230] width 563 height 19
click at [261, 234] on div "29.14 g" at bounding box center [260, 233] width 47 height 14
click at [23, 88] on link "Formulas" at bounding box center [34, 90] width 69 height 13
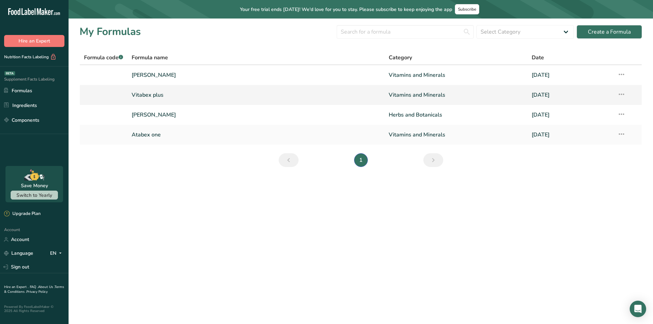
click at [153, 95] on link "Vitabex plus" at bounding box center [256, 95] width 249 height 14
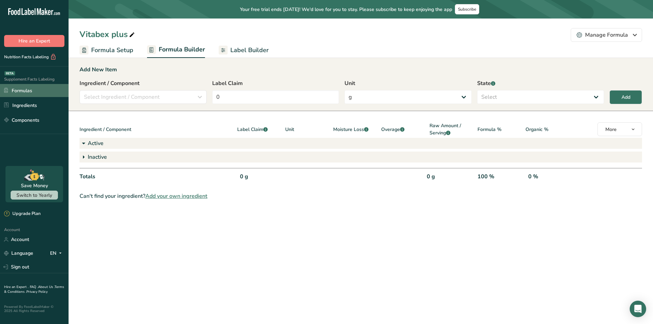
click at [20, 86] on link "Formulas" at bounding box center [34, 90] width 69 height 13
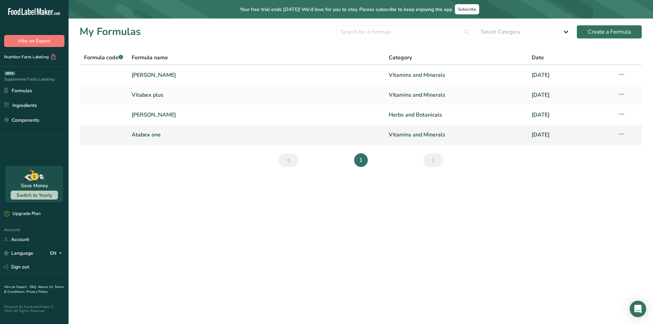
click at [149, 135] on link "Atabex one" at bounding box center [256, 135] width 249 height 14
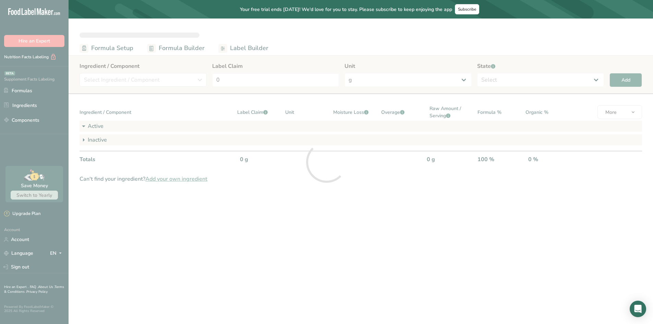
select select "2"
select select "7"
select select "2"
select select "7"
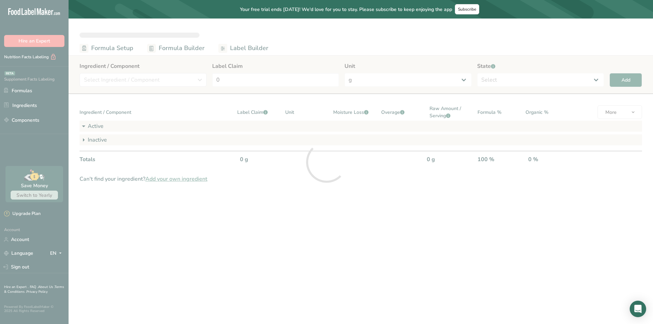
select select "2"
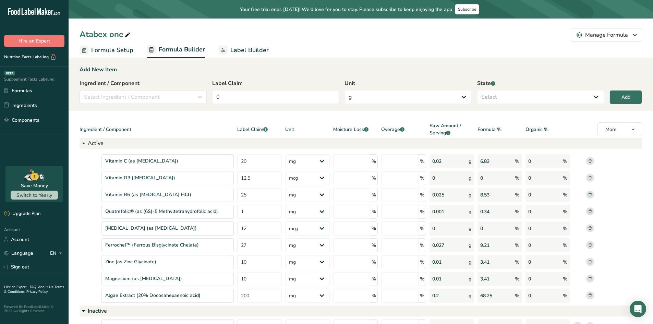
click at [242, 48] on span "Label Builder" at bounding box center [249, 50] width 38 height 9
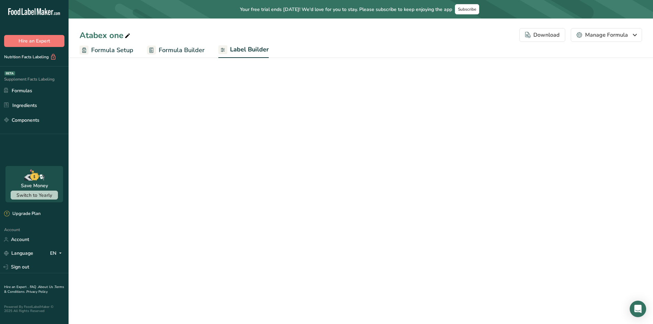
select select "Roboto"
select select "bold"
select select "center"
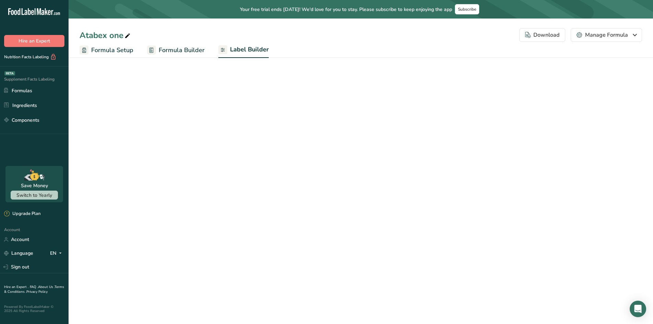
select select "center"
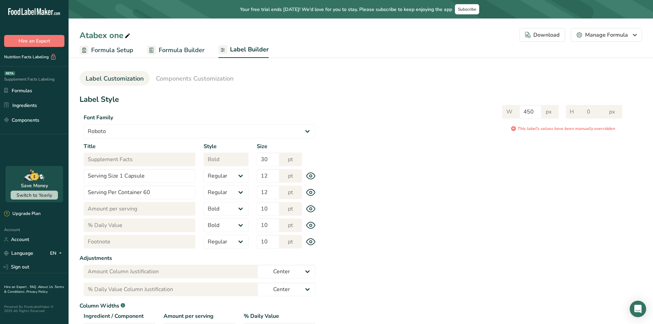
click at [311, 243] on icon at bounding box center [311, 242] width 2 height 2
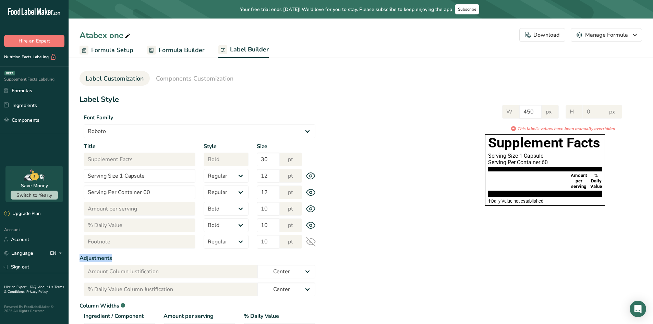
click at [311, 243] on icon at bounding box center [311, 242] width 9 height 7
click at [207, 77] on span "Components Customization" at bounding box center [195, 78] width 78 height 9
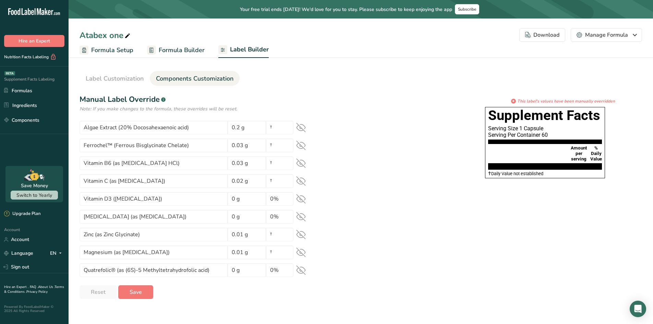
click at [299, 130] on icon at bounding box center [301, 128] width 10 height 10
drag, startPoint x: 301, startPoint y: 141, endPoint x: 302, endPoint y: 145, distance: 3.6
click at [301, 144] on div "Ferrochel™ (Ferrous Bisglycinate Chelate) 0.03 g †" at bounding box center [200, 146] width 240 height 14
drag, startPoint x: 303, startPoint y: 149, endPoint x: 303, endPoint y: 155, distance: 6.9
click at [303, 153] on section "Algae Extract (20% Docosahexaenoic acid) 0.2 g † Ferrochel™ (Ferrous Bisglycina…" at bounding box center [200, 199] width 240 height 156
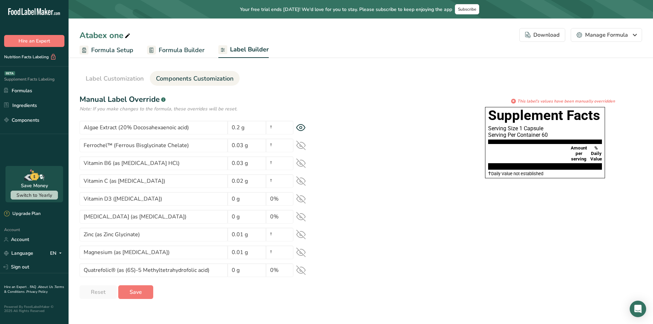
click at [304, 168] on icon at bounding box center [301, 163] width 10 height 10
click at [302, 160] on icon at bounding box center [301, 163] width 9 height 7
drag, startPoint x: 301, startPoint y: 144, endPoint x: 302, endPoint y: 163, distance: 18.9
click at [301, 146] on icon at bounding box center [301, 146] width 10 height 10
click at [301, 165] on icon at bounding box center [301, 163] width 10 height 10
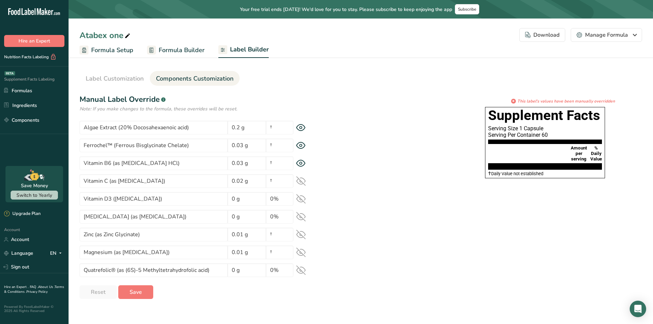
click at [303, 187] on div "Vitamin C (as [MEDICAL_DATA]) 0.02 g †" at bounding box center [200, 181] width 240 height 14
drag, startPoint x: 300, startPoint y: 207, endPoint x: 302, endPoint y: 203, distance: 4.3
click at [300, 206] on section "Algae Extract (20% Docosahexaenoic acid) 0.2 g † Ferrochel™ (Ferrous Bisglycina…" at bounding box center [200, 199] width 240 height 156
click at [302, 203] on icon at bounding box center [301, 199] width 10 height 10
click at [303, 187] on div "Vitamin C (as [MEDICAL_DATA]) 0.02 g †" at bounding box center [200, 181] width 240 height 14
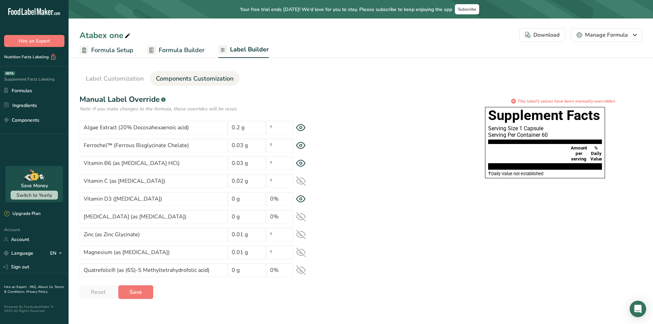
click at [300, 213] on icon at bounding box center [301, 217] width 10 height 10
click at [300, 240] on div "Zinc (as [PERSON_NAME]) 0.01 g †" at bounding box center [200, 235] width 240 height 14
drag, startPoint x: 300, startPoint y: 249, endPoint x: 300, endPoint y: 253, distance: 4.1
click at [300, 253] on icon at bounding box center [301, 253] width 10 height 10
click at [300, 273] on icon at bounding box center [301, 270] width 10 height 10
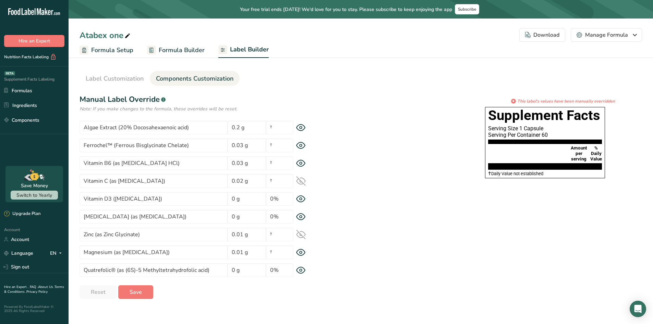
click at [297, 232] on icon at bounding box center [301, 235] width 10 height 10
drag, startPoint x: 299, startPoint y: 178, endPoint x: 348, endPoint y: 186, distance: 50.0
click at [301, 179] on icon at bounding box center [301, 181] width 10 height 10
click at [384, 186] on div "Label Style Font Family Arial Roboto Helvetica [GEOGRAPHIC_DATA] [DEMOGRAPHIC_D…" at bounding box center [361, 196] width 563 height 205
click at [120, 76] on span "Label Customization" at bounding box center [115, 78] width 58 height 9
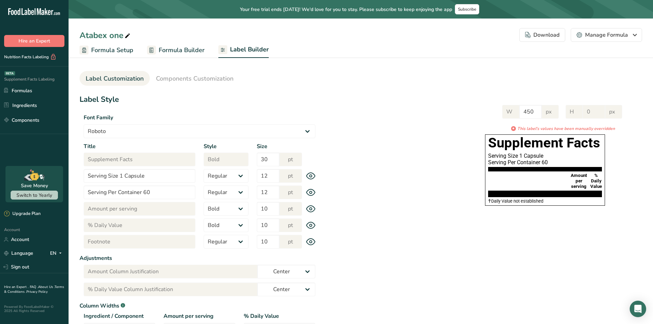
click at [307, 240] on icon at bounding box center [311, 241] width 10 height 7
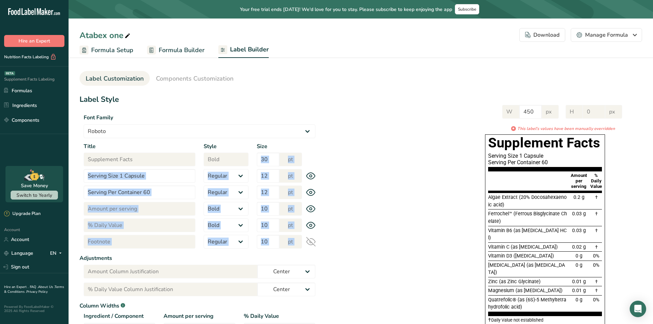
click at [307, 240] on icon at bounding box center [311, 242] width 10 height 10
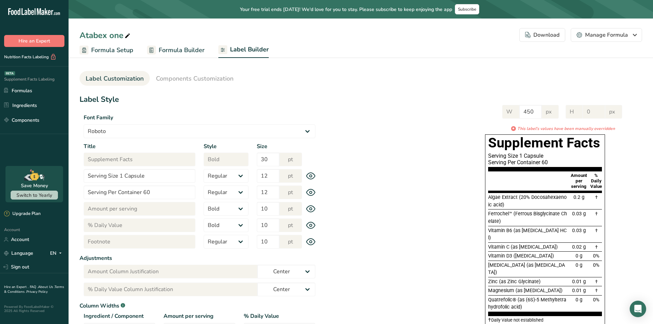
drag, startPoint x: 411, startPoint y: 226, endPoint x: 345, endPoint y: 181, distance: 79.5
click at [407, 222] on div "W 450 px H 0 px * This label's values have been manually overridden Supplement …" at bounding box center [481, 213] width 323 height 230
click at [385, 223] on div "W 450 px H 0 px * This label's values have been manually overridden Supplement …" at bounding box center [481, 213] width 323 height 230
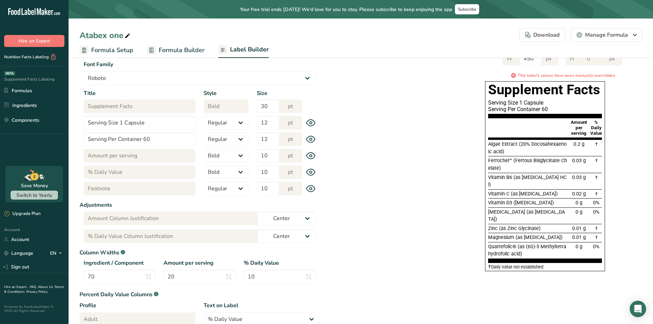
scroll to position [88, 0]
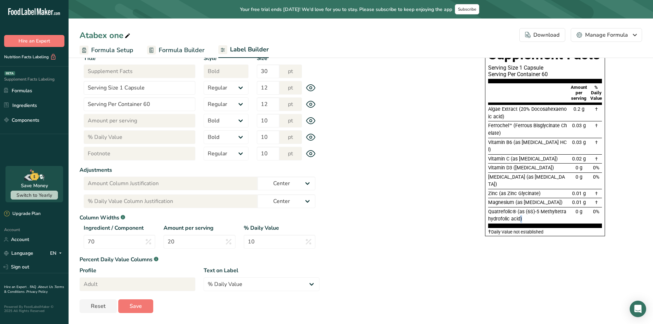
click at [521, 208] on div "Quatrefolic® (as (6S)-5 Methyltetrahydrofolic acid)" at bounding box center [527, 215] width 79 height 15
click at [521, 174] on span "[MEDICAL_DATA] (as [MEDICAL_DATA])" at bounding box center [526, 180] width 77 height 13
drag, startPoint x: 519, startPoint y: 196, endPoint x: 524, endPoint y: 200, distance: 6.8
click at [532, 208] on div "Quatrefolic® (as (6S)-5 Methyltetrahydrofolic acid)" at bounding box center [527, 215] width 79 height 15
click at [520, 209] on span "Quatrefolic® (as (6S)-5 Methyltetrahydrofolic acid)" at bounding box center [527, 215] width 78 height 13
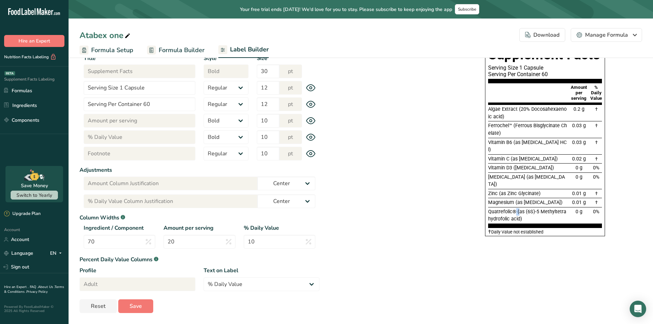
drag, startPoint x: 517, startPoint y: 198, endPoint x: 524, endPoint y: 200, distance: 7.4
click at [517, 209] on span "Quatrefolic® (as (6S)-5 Methyltetrahydrofolic acid)" at bounding box center [527, 215] width 78 height 13
click at [531, 208] on div "Quatrefolic® (as (6S)-5 Methyltetrahydrofolic acid)" at bounding box center [527, 215] width 79 height 15
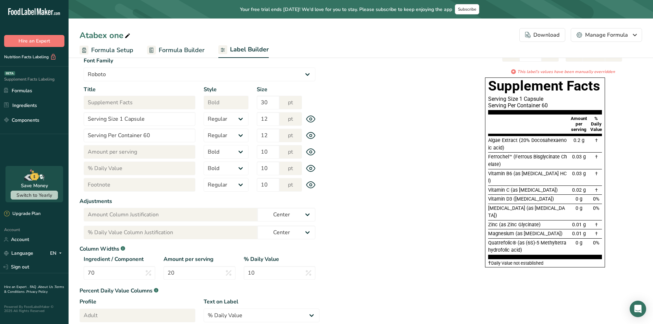
scroll to position [54, 0]
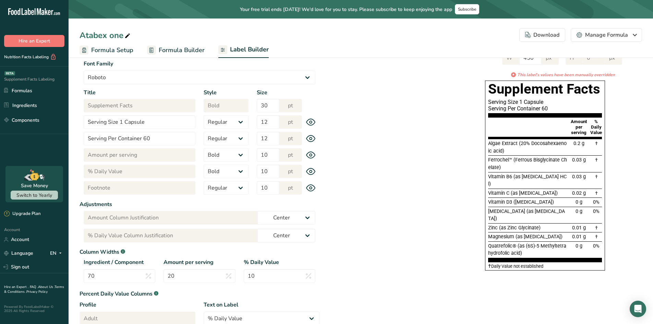
click at [520, 143] on span "Algae Extract (20% Docosahexaenoic acid)" at bounding box center [527, 147] width 79 height 13
drag, startPoint x: 519, startPoint y: 143, endPoint x: 551, endPoint y: 152, distance: 33.4
click at [551, 152] on div "Algae Extract (20% Docosahexaenoic acid)" at bounding box center [527, 147] width 79 height 15
click at [516, 153] on div "Algae Extract (20% Docosahexaenoic acid)" at bounding box center [527, 147] width 79 height 15
drag, startPoint x: 515, startPoint y: 144, endPoint x: 537, endPoint y: 146, distance: 22.7
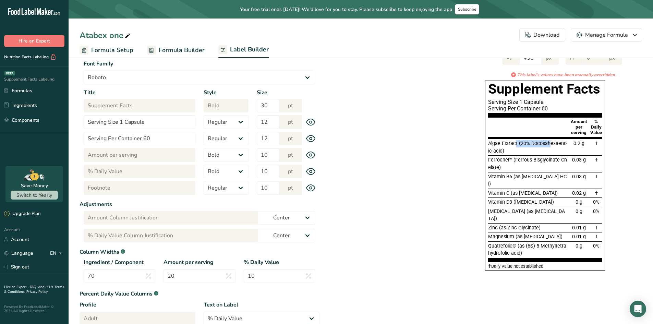
click at [548, 145] on span "Algae Extract (20% Docosahexaenoic acid)" at bounding box center [527, 147] width 79 height 13
drag, startPoint x: 355, startPoint y: 130, endPoint x: 316, endPoint y: 154, distance: 45.4
click at [355, 130] on div "W 450 px H 0 px * This label's values have been manually overridden Supplement …" at bounding box center [481, 159] width 323 height 230
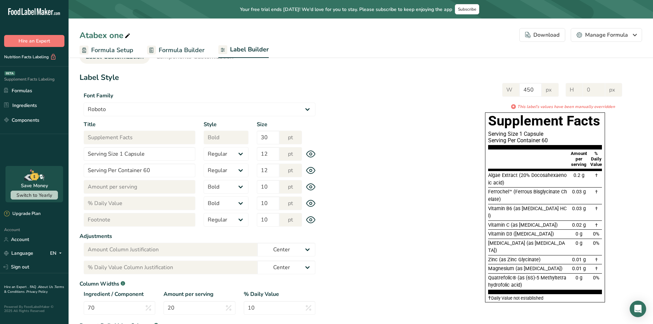
scroll to position [0, 0]
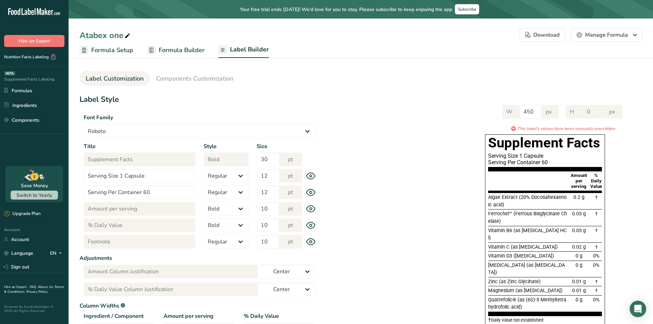
click at [190, 51] on span "Formula Builder" at bounding box center [182, 50] width 46 height 9
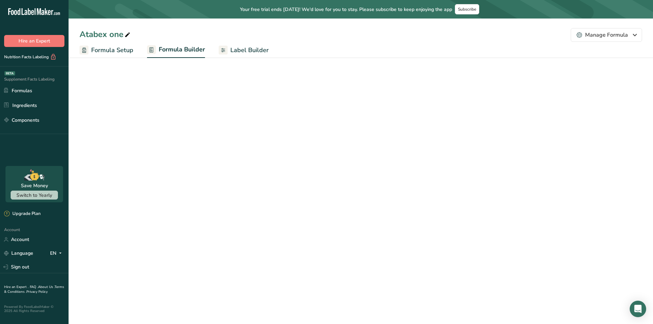
select select "2"
select select "7"
select select "2"
select select "7"
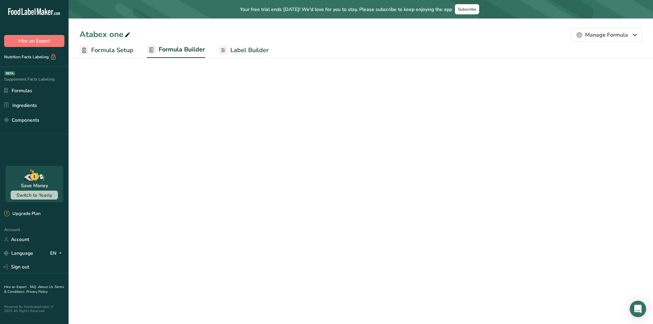
select select "2"
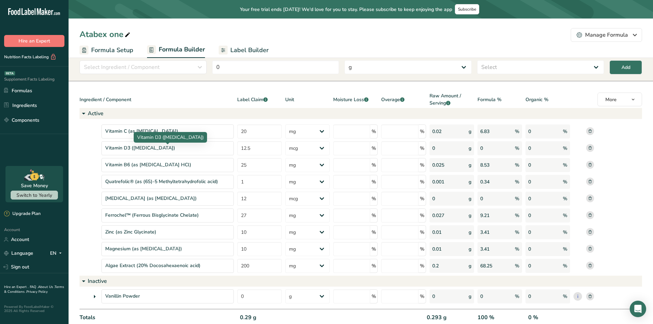
scroll to position [34, 0]
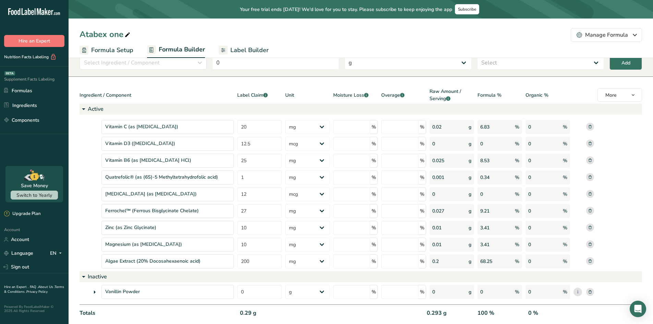
drag, startPoint x: 180, startPoint y: 182, endPoint x: 138, endPoint y: 180, distance: 41.9
click at [178, 182] on div "Quatrefolic® (as (6S)-5 Methyltetrahydrofolic acid)" at bounding box center [168, 177] width 132 height 14
click at [248, 54] on span "Label Builder" at bounding box center [249, 50] width 38 height 9
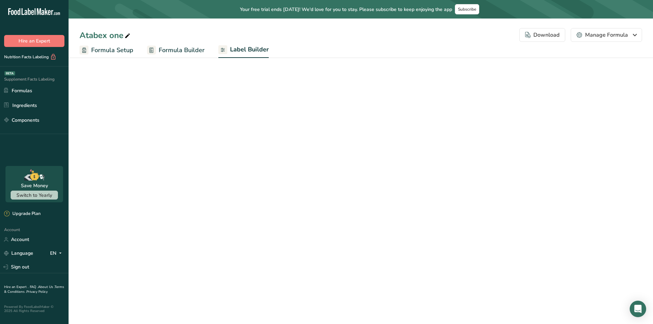
select select "Roboto"
select select "bold"
select select "center"
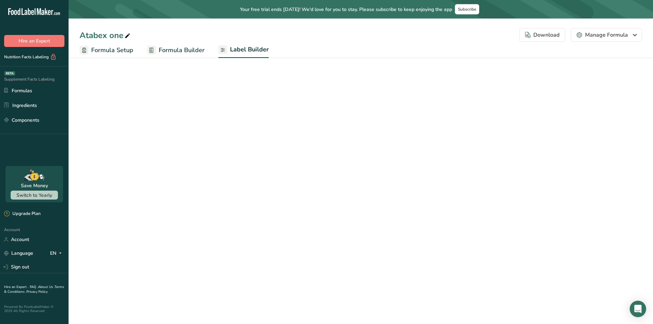
select select "center"
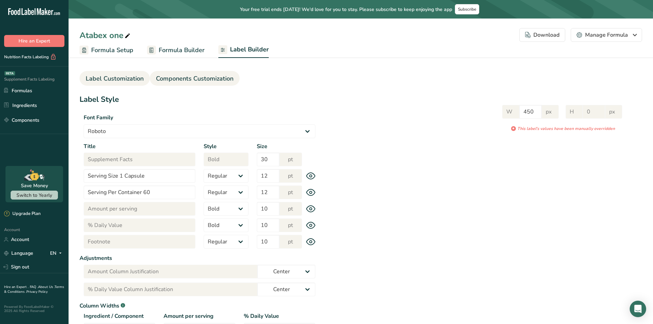
click at [207, 76] on span "Components Customization" at bounding box center [195, 78] width 78 height 9
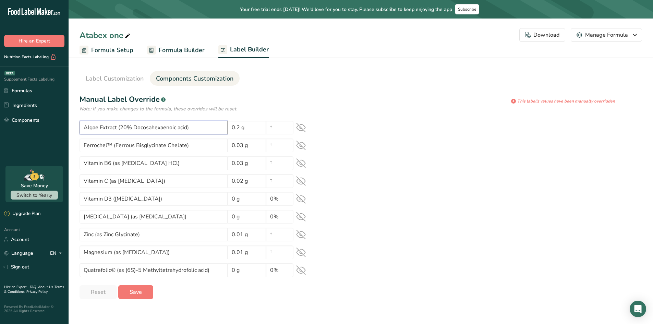
click at [200, 131] on input "Algae Extract (20% Docosahexaenoic acid)" at bounding box center [154, 128] width 148 height 14
drag, startPoint x: 299, startPoint y: 126, endPoint x: 299, endPoint y: 133, distance: 6.9
click at [299, 127] on icon at bounding box center [301, 128] width 10 height 10
click at [298, 141] on icon at bounding box center [301, 146] width 10 height 10
drag, startPoint x: 302, startPoint y: 163, endPoint x: 303, endPoint y: 167, distance: 4.1
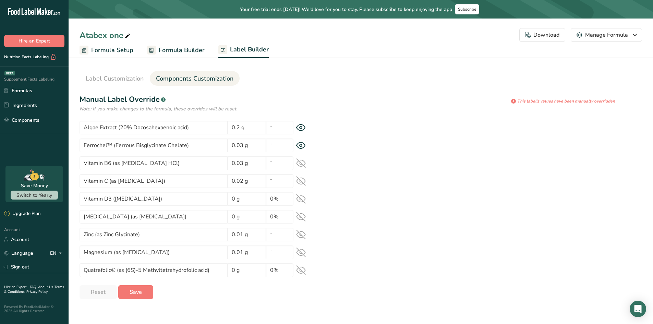
click at [302, 164] on icon at bounding box center [301, 163] width 10 height 10
click at [303, 180] on icon at bounding box center [301, 181] width 10 height 10
click at [302, 198] on icon at bounding box center [301, 199] width 10 height 10
drag, startPoint x: 304, startPoint y: 218, endPoint x: 303, endPoint y: 234, distance: 15.5
click at [304, 220] on icon at bounding box center [301, 217] width 10 height 10
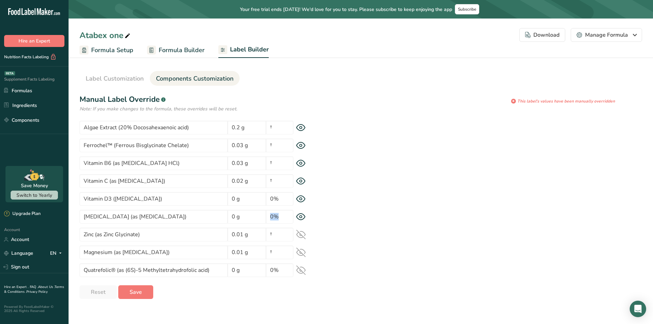
click at [301, 238] on icon at bounding box center [301, 235] width 10 height 10
drag, startPoint x: 299, startPoint y: 253, endPoint x: 301, endPoint y: 273, distance: 20.7
click at [300, 254] on icon at bounding box center [301, 253] width 10 height 10
drag, startPoint x: 301, startPoint y: 273, endPoint x: 290, endPoint y: 242, distance: 33.1
click at [301, 273] on icon at bounding box center [301, 270] width 10 height 10
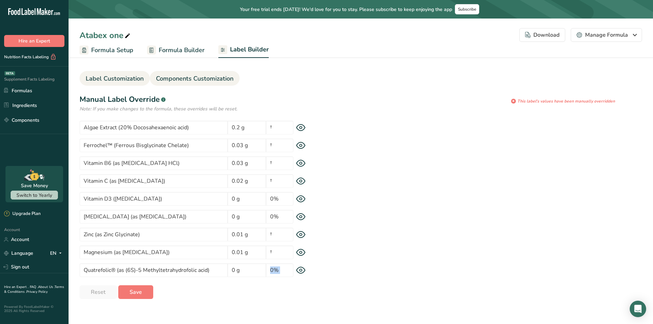
click at [123, 72] on link "Label Customization" at bounding box center [115, 78] width 58 height 15
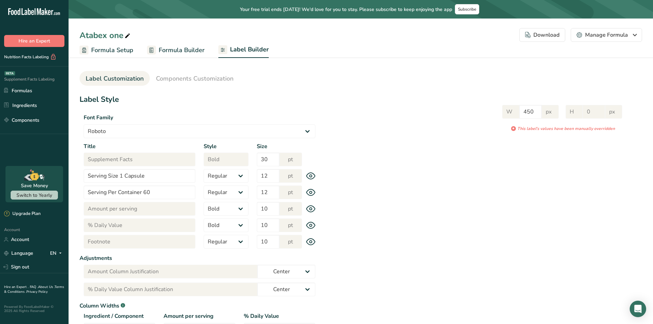
click at [313, 240] on div "Title Footnote Style Regular Bold Size 10 pt" at bounding box center [200, 242] width 240 height 14
click at [313, 241] on icon at bounding box center [311, 241] width 10 height 7
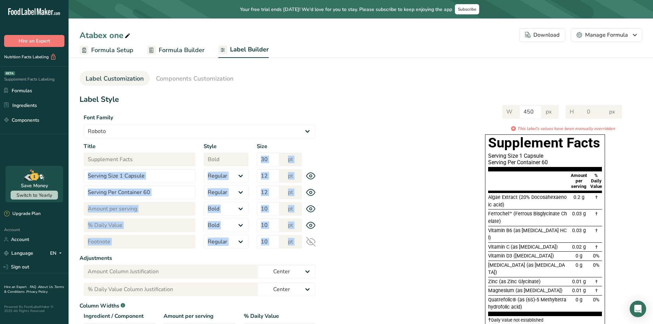
click at [313, 241] on icon at bounding box center [311, 242] width 10 height 10
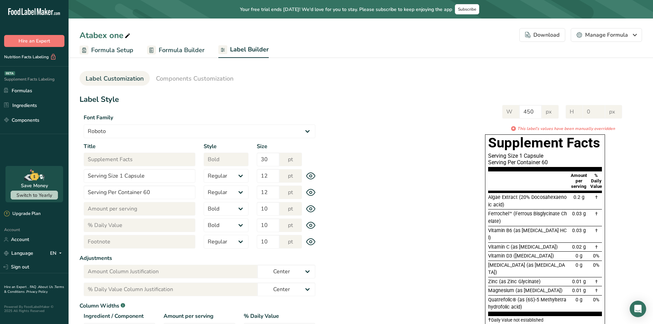
click at [353, 143] on div "W 450 px H 0 px * This label's values have been manually overridden Supplement …" at bounding box center [481, 213] width 323 height 230
click at [215, 72] on link "Components Customization" at bounding box center [195, 78] width 78 height 15
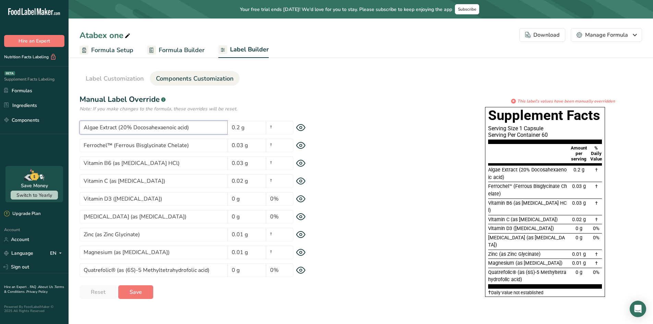
click at [119, 131] on input "Algae Extract (20% Docosahexaenoic acid)" at bounding box center [154, 128] width 148 height 14
click at [117, 128] on input "Algae Extract (20% Docosahexaenoic acid)" at bounding box center [154, 128] width 148 height 14
click at [118, 128] on input "Algae Extract (20% Docosahexaenoic acid)" at bounding box center [154, 128] width 148 height 14
click at [134, 126] on input "Algae Extract (20% Docosahexaenoic acid)" at bounding box center [154, 128] width 148 height 14
type input "Algae Extract (20% Docosahexaenoic acid)"
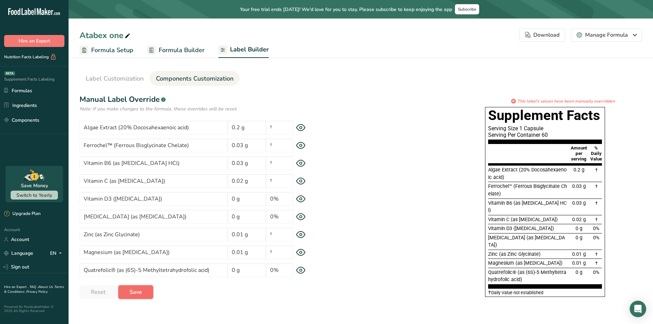
click at [138, 292] on span "Save" at bounding box center [136, 292] width 12 height 8
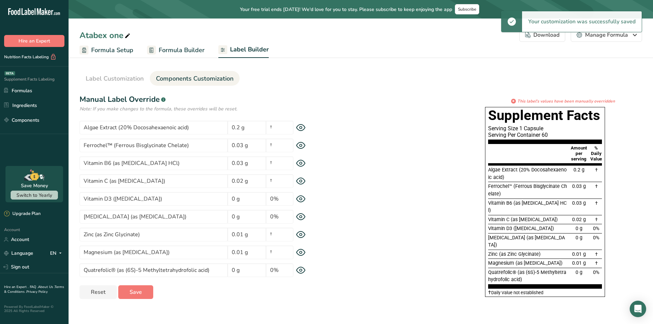
click at [487, 171] on div "Supplement Facts Serving Size 1 Capsule Serving Per Container 60 Amount per ser…" at bounding box center [545, 202] width 120 height 190
click at [223, 144] on input "Ferrochel™ (Ferrous Bisglycinate Chelate)" at bounding box center [154, 146] width 148 height 14
click at [111, 143] on input "Ferrochel™ (Ferrous Bisglycinate Chelate)" at bounding box center [154, 146] width 148 height 14
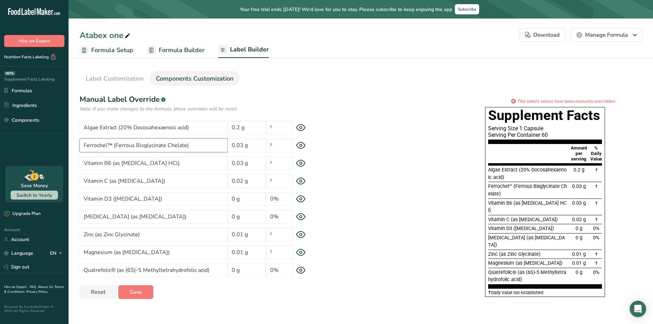
click at [114, 143] on input "Ferrochel™ (Ferrous Bisglycinate Chelate)" at bounding box center [154, 146] width 148 height 14
type input "Ferrochel™ (Ferrous Bisglycinate Chelate)"
click at [98, 71] on link "Label Customization" at bounding box center [115, 78] width 58 height 15
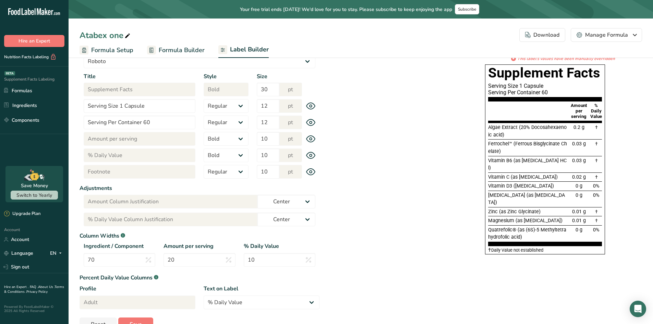
scroll to position [88, 0]
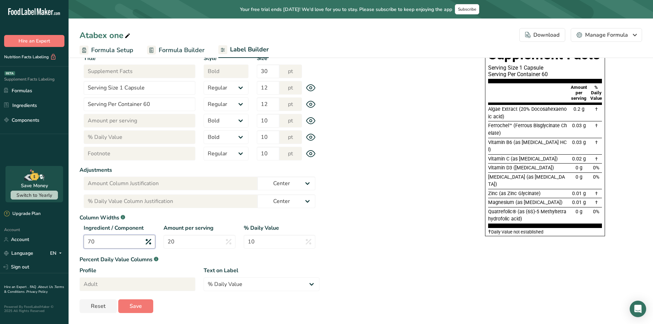
click at [131, 242] on input "70" at bounding box center [120, 242] width 72 height 14
drag, startPoint x: 154, startPoint y: 239, endPoint x: 177, endPoint y: 242, distance: 23.1
click at [157, 240] on div "Ingredient / Component 70 Amount per serving 20 % Daily Value 10" at bounding box center [200, 238] width 240 height 29
click at [191, 242] on input "20" at bounding box center [200, 242] width 72 height 14
drag, startPoint x: 189, startPoint y: 243, endPoint x: 157, endPoint y: 241, distance: 31.6
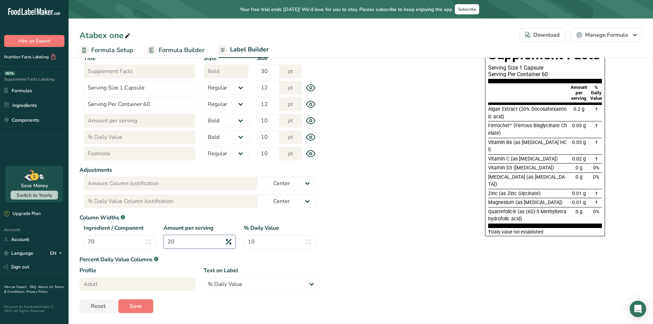
click at [157, 241] on div "Ingredient / Component 70 Amount per serving 20 % Daily Value 10" at bounding box center [200, 238] width 240 height 29
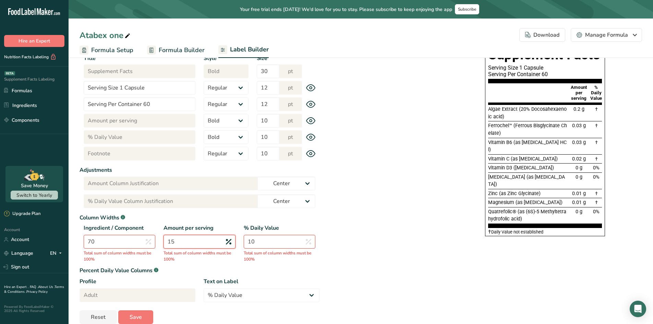
type input "15"
drag, startPoint x: 333, startPoint y: 273, endPoint x: 275, endPoint y: 261, distance: 59.5
click at [305, 267] on div "Label Style Font Family Arial Roboto Helvetica [GEOGRAPHIC_DATA] [DEMOGRAPHIC_D…" at bounding box center [361, 165] width 563 height 318
drag, startPoint x: 106, startPoint y: 245, endPoint x: 61, endPoint y: 242, distance: 44.3
click at [62, 242] on div ".a-20{fill:#fff;} Hire an Expert Nutrition Facts Labeling Supplement Facts Labe…" at bounding box center [326, 123] width 653 height 423
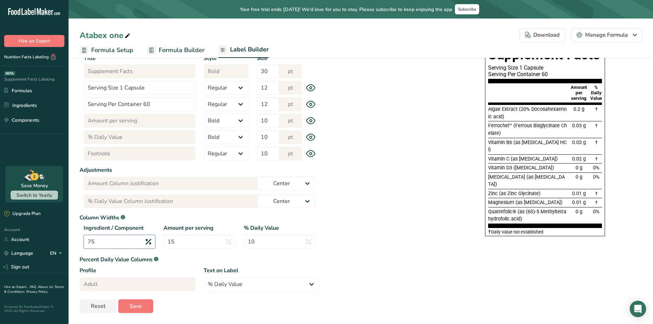
type input "75"
click at [383, 252] on div "Label Style Font Family Arial Roboto Helvetica [GEOGRAPHIC_DATA] [DEMOGRAPHIC_D…" at bounding box center [361, 159] width 563 height 307
drag, startPoint x: 438, startPoint y: 249, endPoint x: 442, endPoint y: 199, distance: 50.6
click at [433, 248] on div "Label Style Font Family Arial Roboto Helvetica [GEOGRAPHIC_DATA] [DEMOGRAPHIC_D…" at bounding box center [361, 159] width 563 height 307
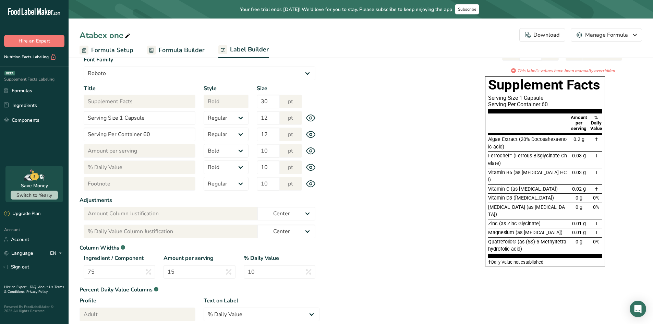
scroll to position [69, 0]
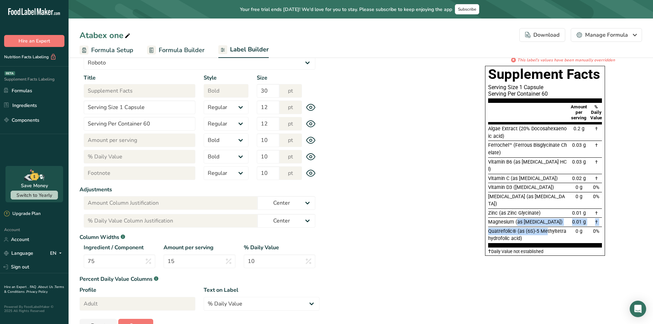
drag, startPoint x: 518, startPoint y: 208, endPoint x: 545, endPoint y: 222, distance: 30.2
click at [548, 215] on section "Algae Extract (20% Docosahexaenoic acid) 0.2 g † Ferrochel™ (Ferrous Bisglycina…" at bounding box center [545, 185] width 114 height 123
drag, startPoint x: 545, startPoint y: 222, endPoint x: 534, endPoint y: 222, distance: 11.0
click at [544, 228] on div "Quatrefolic® (as (6S)-5 Methyltetrahydrofolic acid)" at bounding box center [527, 235] width 79 height 15
drag, startPoint x: 565, startPoint y: 147, endPoint x: 550, endPoint y: 161, distance: 20.1
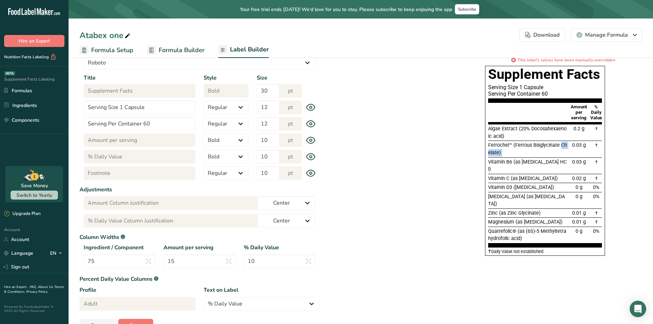
click at [568, 152] on div "Ferrochel™ (Ferrous Bisglycinate Chelate) 0.03 g †" at bounding box center [545, 149] width 114 height 16
drag, startPoint x: 550, startPoint y: 161, endPoint x: 555, endPoint y: 160, distance: 5.2
click at [552, 161] on span "Vitamin B6 (as [MEDICAL_DATA] HCl)" at bounding box center [527, 165] width 79 height 13
click at [568, 150] on div "0.03 g" at bounding box center [579, 149] width 23 height 15
drag, startPoint x: 492, startPoint y: 76, endPoint x: 571, endPoint y: 190, distance: 138.6
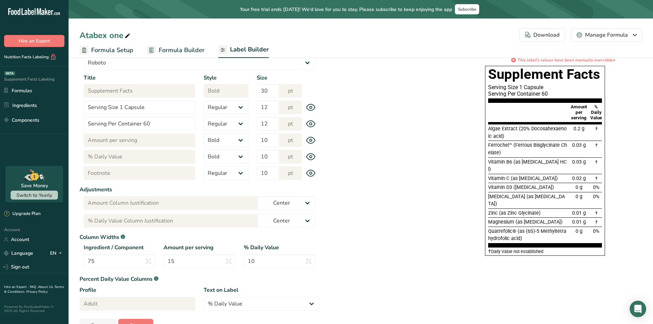
click at [583, 209] on div "Supplement Facts Serving Size 1 Capsule Serving Per Container 60 Amount per ser…" at bounding box center [545, 161] width 120 height 190
click at [559, 142] on span "Ferrochel™ (Ferrous Bisglycinate Chelate)" at bounding box center [527, 148] width 79 height 13
click at [558, 135] on div "Algae Extract (20% Docosahexaenoic acid)" at bounding box center [527, 132] width 79 height 15
click at [546, 139] on div "Algae Extract (20% Docosahexaenoic acid)" at bounding box center [527, 132] width 79 height 15
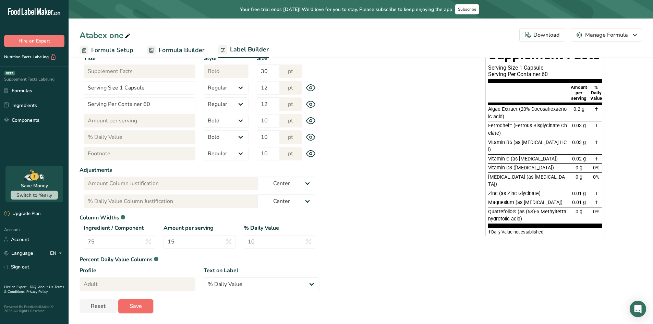
click at [134, 309] on span "Save" at bounding box center [136, 306] width 12 height 8
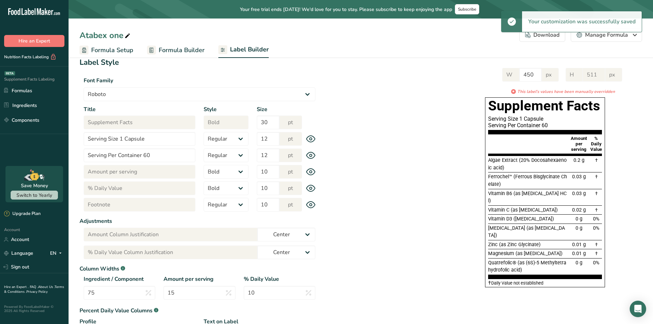
scroll to position [0, 0]
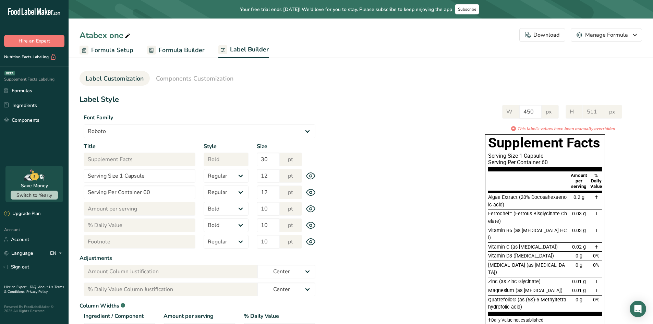
click at [508, 146] on h1 "Supplement Facts" at bounding box center [545, 143] width 114 height 16
click at [408, 179] on div "W 450 px H 511 px * This label's values have been manually overridden Supplemen…" at bounding box center [481, 213] width 323 height 230
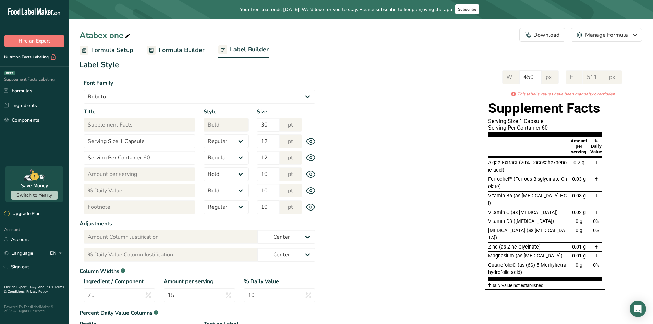
scroll to position [69, 0]
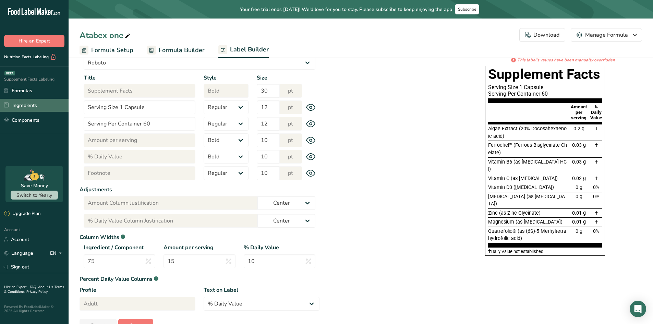
click at [35, 102] on link "Ingredients" at bounding box center [34, 105] width 69 height 13
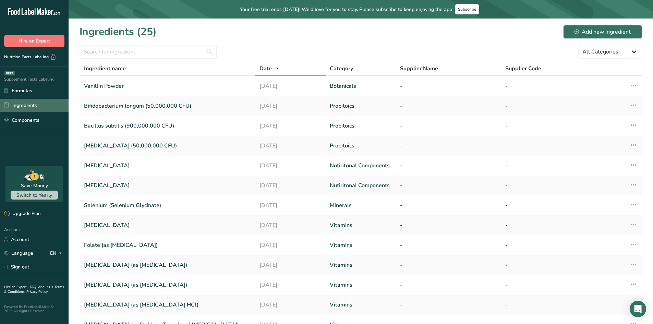
click at [34, 108] on link "Ingredients" at bounding box center [34, 105] width 69 height 13
click at [24, 120] on link "Components" at bounding box center [34, 120] width 69 height 13
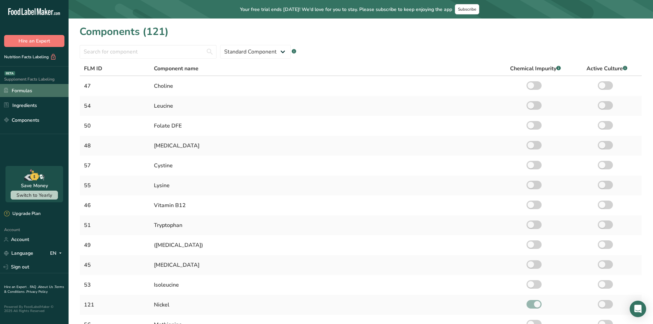
click at [30, 91] on link "Formulas" at bounding box center [34, 90] width 69 height 13
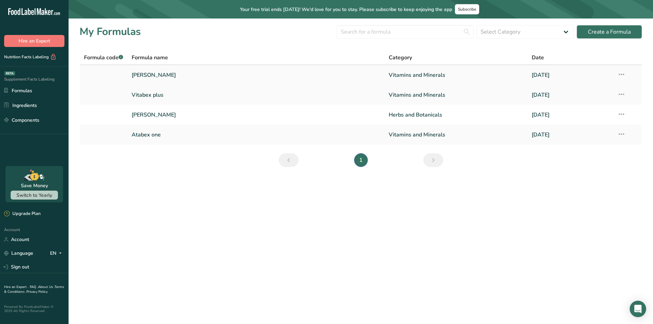
click at [156, 70] on link "[PERSON_NAME]" at bounding box center [256, 75] width 249 height 14
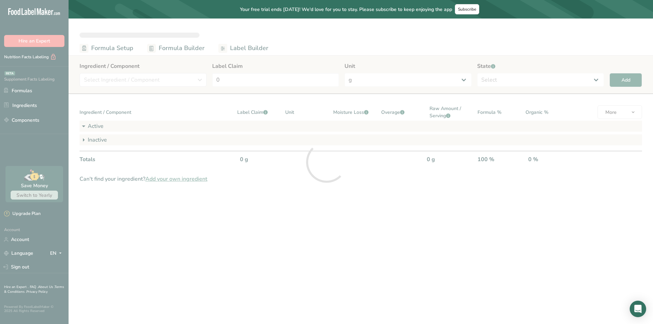
select select "2"
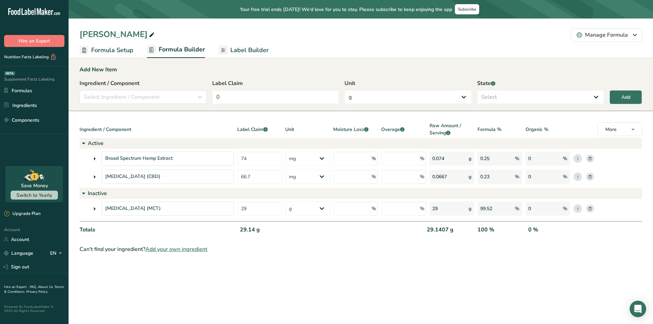
click at [261, 54] on span "Label Builder" at bounding box center [249, 50] width 38 height 9
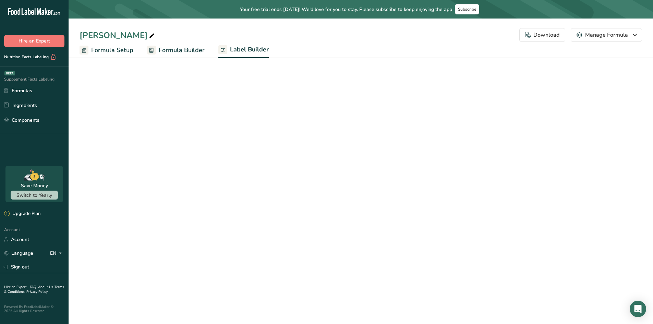
select select "Roboto"
select select "bold"
select select "center"
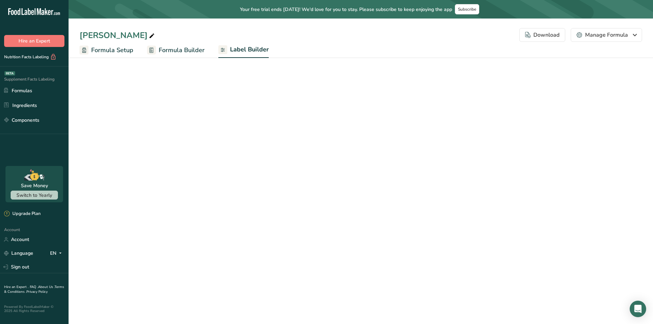
select select "center"
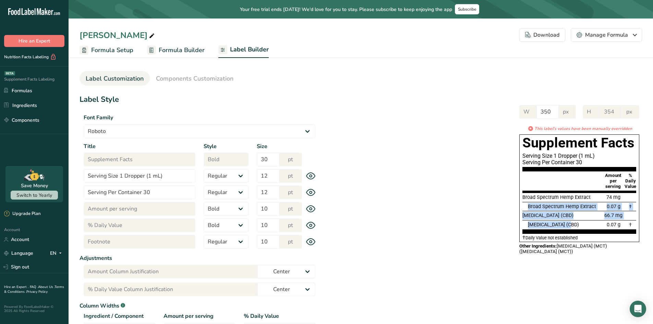
drag, startPoint x: 529, startPoint y: 208, endPoint x: 563, endPoint y: 221, distance: 37.1
click at [560, 222] on section "Broad Spectrum Hemp Extract 74 mg Broad Spectrum Hemp Extract 0.07 g † [MEDICAL…" at bounding box center [580, 213] width 114 height 41
click at [545, 212] on div "[MEDICAL_DATA] (CBD) 66.7 mg" at bounding box center [580, 215] width 114 height 9
drag, startPoint x: 523, startPoint y: 197, endPoint x: 589, endPoint y: 221, distance: 69.2
click at [591, 222] on section "Broad Spectrum Hemp Extract 74 mg Broad Spectrum Hemp Extract 0.07 g † [MEDICAL…" at bounding box center [580, 213] width 114 height 41
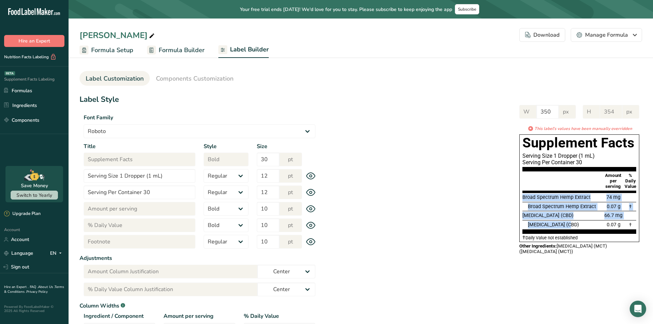
drag, startPoint x: 552, startPoint y: 196, endPoint x: 556, endPoint y: 198, distance: 4.1
click at [553, 196] on span "Broad Spectrum Hemp Extract" at bounding box center [557, 197] width 68 height 6
click at [546, 197] on span "Broad Spectrum Hemp Extract" at bounding box center [557, 197] width 68 height 6
click at [567, 200] on span "Broad Spectrum Hemp Extract" at bounding box center [557, 197] width 68 height 6
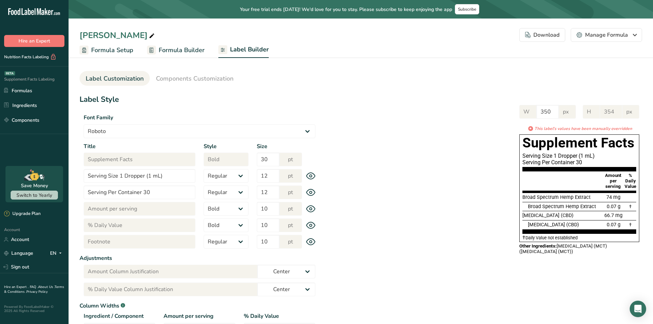
click at [557, 158] on div "Serving Size 1 Dropper (1 mL)" at bounding box center [580, 156] width 114 height 7
drag, startPoint x: 557, startPoint y: 158, endPoint x: 561, endPoint y: 167, distance: 9.2
click at [558, 159] on section "Supplement Facts Serving Size 1 Dropper (1 mL) Serving Per Container 30" at bounding box center [580, 153] width 114 height 37
drag, startPoint x: 570, startPoint y: 212, endPoint x: 537, endPoint y: 202, distance: 34.6
click at [564, 212] on div "[MEDICAL_DATA] (CBD) 66.7 mg" at bounding box center [580, 215] width 114 height 9
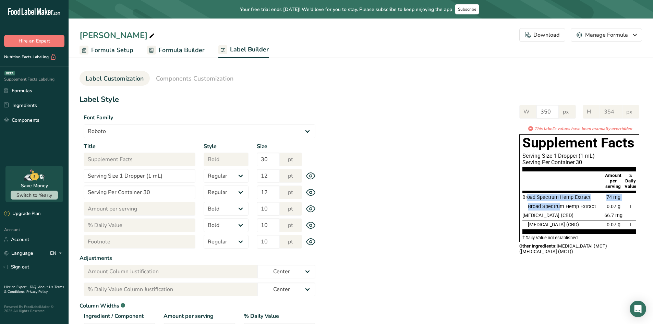
click at [561, 208] on section "Broad Spectrum Hemp Extract 74 mg Broad Spectrum Hemp Extract 0.07 g † [MEDICAL…" at bounding box center [580, 213] width 114 height 41
drag, startPoint x: 561, startPoint y: 210, endPoint x: 562, endPoint y: 215, distance: 4.7
click at [562, 211] on section "Broad Spectrum Hemp Extract 74 mg Broad Spectrum Hemp Extract 0.07 g † [MEDICAL…" at bounding box center [580, 213] width 114 height 41
drag, startPoint x: 575, startPoint y: 245, endPoint x: 578, endPoint y: 258, distance: 13.0
click at [575, 246] on div "Other Ingredients: [MEDICAL_DATA] (MCT) ([MEDICAL_DATA] (MCT))" at bounding box center [580, 249] width 120 height 11
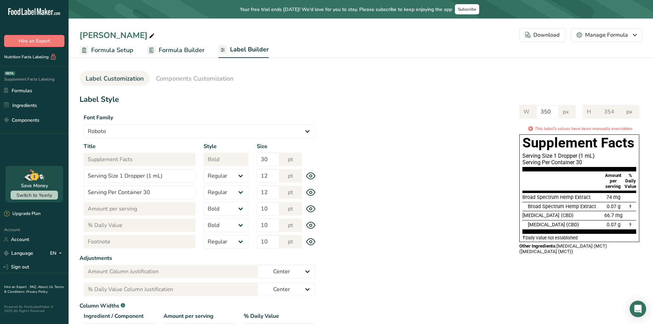
drag, startPoint x: 599, startPoint y: 253, endPoint x: 526, endPoint y: 257, distance: 72.5
click at [517, 255] on div "W 350 px H 354 px * This label's values have been manually overridden Supplemen…" at bounding box center [481, 179] width 323 height 162
click at [535, 258] on div "Supplement Facts Serving Size 1 Dropper (1 mL) Serving Per Container 30 Amount …" at bounding box center [580, 197] width 126 height 126
click at [582, 258] on div "Supplement Facts Serving Size 1 Dropper (1 mL) Serving Per Container 30 Amount …" at bounding box center [580, 197] width 126 height 126
drag, startPoint x: 597, startPoint y: 252, endPoint x: 501, endPoint y: 253, distance: 96.0
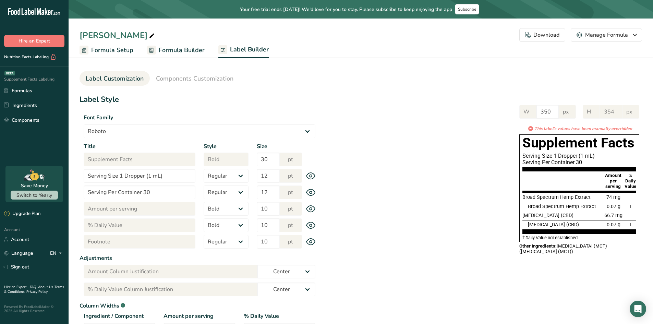
click at [493, 250] on div "W 350 px H 354 px * This label's values have been manually overridden Supplemen…" at bounding box center [481, 179] width 323 height 162
click at [581, 254] on div "Other Ingredients: [MEDICAL_DATA] (MCT) ([MEDICAL_DATA] (MCT))" at bounding box center [580, 249] width 120 height 11
drag, startPoint x: 526, startPoint y: 140, endPoint x: 597, endPoint y: 260, distance: 140.4
click at [601, 259] on div "Supplement Facts Serving Size 1 Dropper (1 mL) Serving Per Container 30 Amount …" at bounding box center [580, 197] width 126 height 126
click at [594, 261] on div "Label Style Font Family Arial Roboto Helvetica [GEOGRAPHIC_DATA] [DEMOGRAPHIC_D…" at bounding box center [361, 247] width 563 height 307
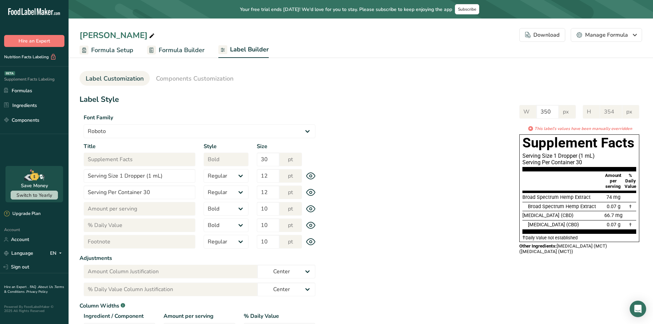
drag, startPoint x: 597, startPoint y: 252, endPoint x: 500, endPoint y: 252, distance: 97.1
click at [499, 252] on div "W 350 px H 354 px * This label's values have been manually overridden Supplemen…" at bounding box center [481, 179] width 323 height 162
click at [586, 250] on div "Other Ingredients: [MEDICAL_DATA] (MCT) ([MEDICAL_DATA] (MCT))" at bounding box center [580, 249] width 120 height 11
click at [553, 33] on div "Download" at bounding box center [542, 35] width 34 height 8
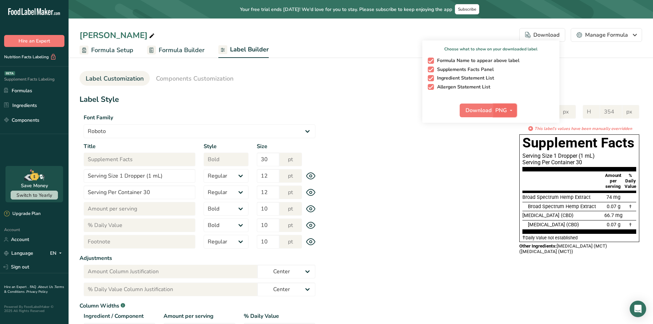
click at [511, 110] on icon "button" at bounding box center [511, 110] width 5 height 9
click at [548, 214] on span "[MEDICAL_DATA] (CBD)" at bounding box center [548, 216] width 51 height 6
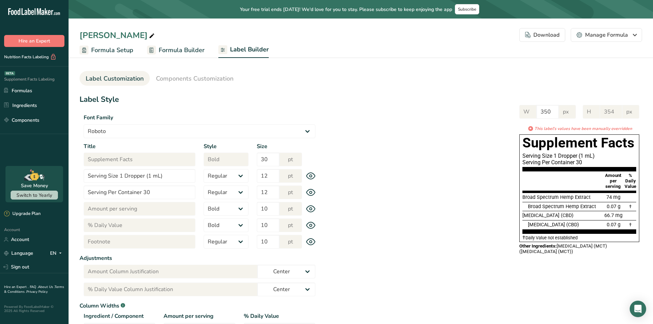
click at [499, 214] on div "W 350 px H 354 px * This label's values have been manually overridden Supplemen…" at bounding box center [481, 179] width 323 height 162
drag, startPoint x: 590, startPoint y: 148, endPoint x: 569, endPoint y: 201, distance: 56.6
click at [634, 152] on div "Supplement Facts Serving Size 1 Dropper (1 mL) Serving Per Container 30 Amount …" at bounding box center [580, 188] width 120 height 108
click at [566, 201] on div "Broad Spectrum Hemp Extract 74 mg" at bounding box center [580, 197] width 114 height 9
drag, startPoint x: 537, startPoint y: 197, endPoint x: 458, endPoint y: 186, distance: 80.0
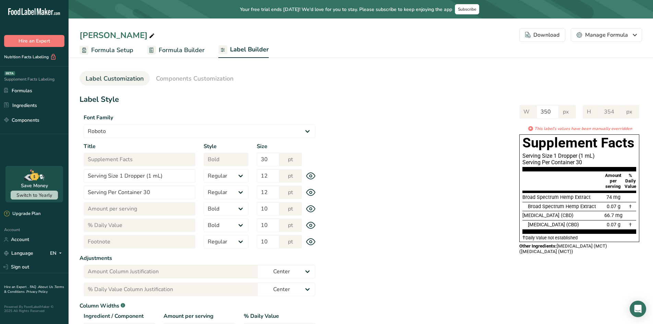
click at [533, 197] on span "Broad Spectrum Hemp Extract" at bounding box center [557, 197] width 68 height 6
click at [546, 198] on span "Broad Spectrum Hemp Extract" at bounding box center [557, 197] width 68 height 6
drag, startPoint x: 541, startPoint y: 156, endPoint x: 594, endPoint y: 253, distance: 110.6
click at [600, 255] on div "Supplement Facts Serving Size 1 Dropper (1 mL) Serving Per Container 30 Amount …" at bounding box center [580, 194] width 120 height 121
click at [447, 207] on div "W 350 px H 354 px * This label's values have been manually overridden Supplemen…" at bounding box center [481, 179] width 323 height 162
